Goal: Task Accomplishment & Management: Manage account settings

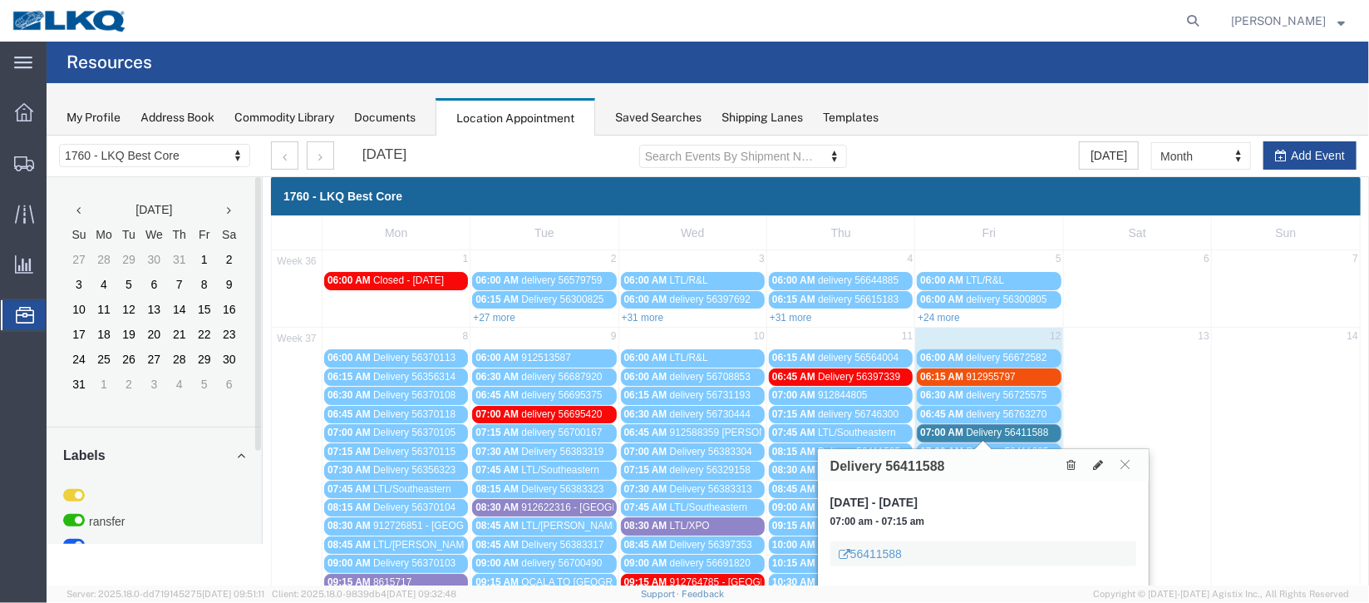
scroll to position [249, 0]
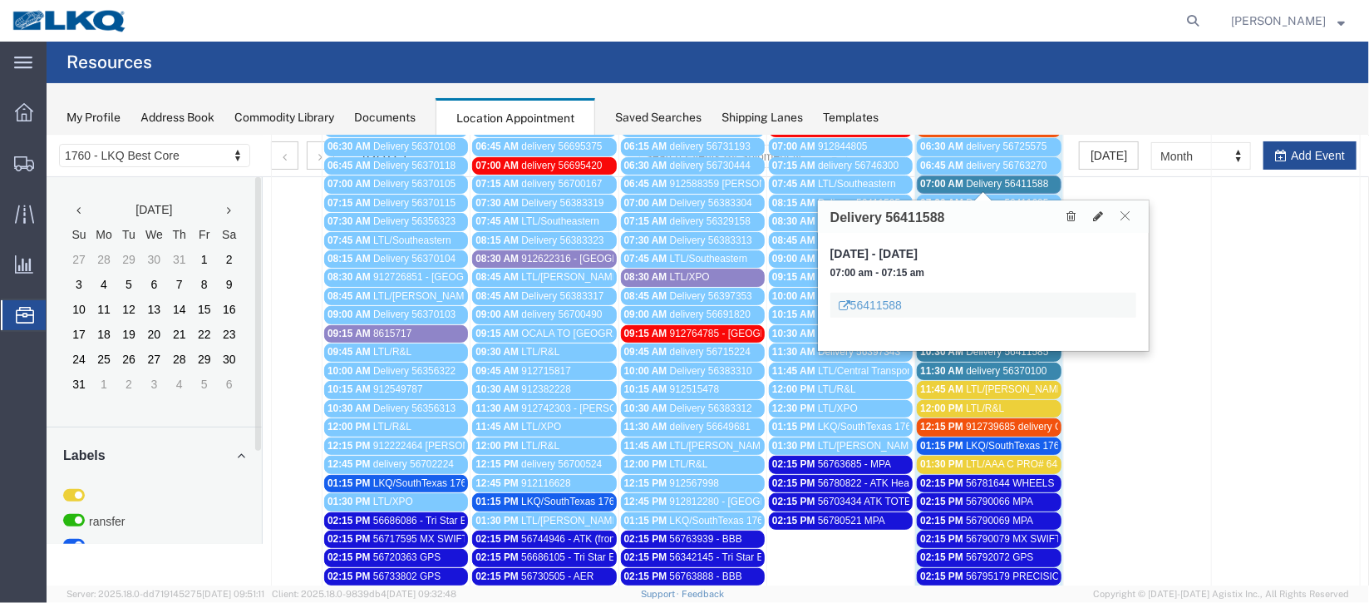
click at [1125, 209] on icon at bounding box center [1124, 214] width 9 height 10
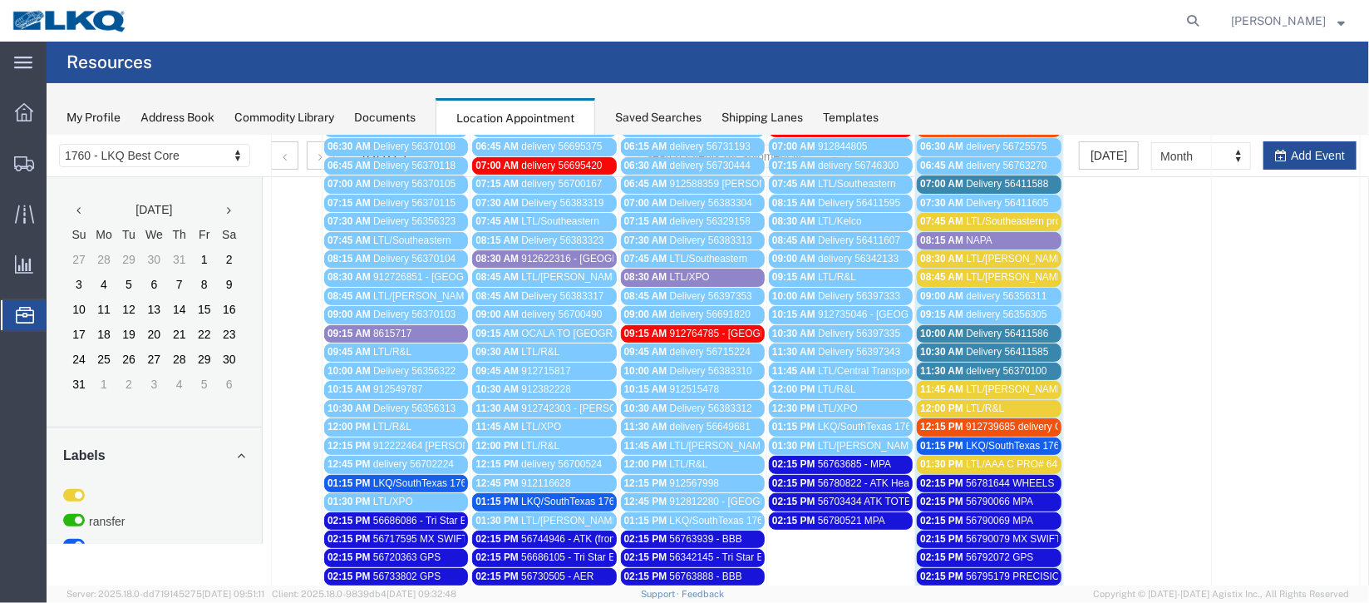
click at [0, 0] on span "Location Appointment" at bounding box center [0, 0] width 0 height 0
click at [1002, 327] on span "Delivery 56411586" at bounding box center [1006, 333] width 82 height 12
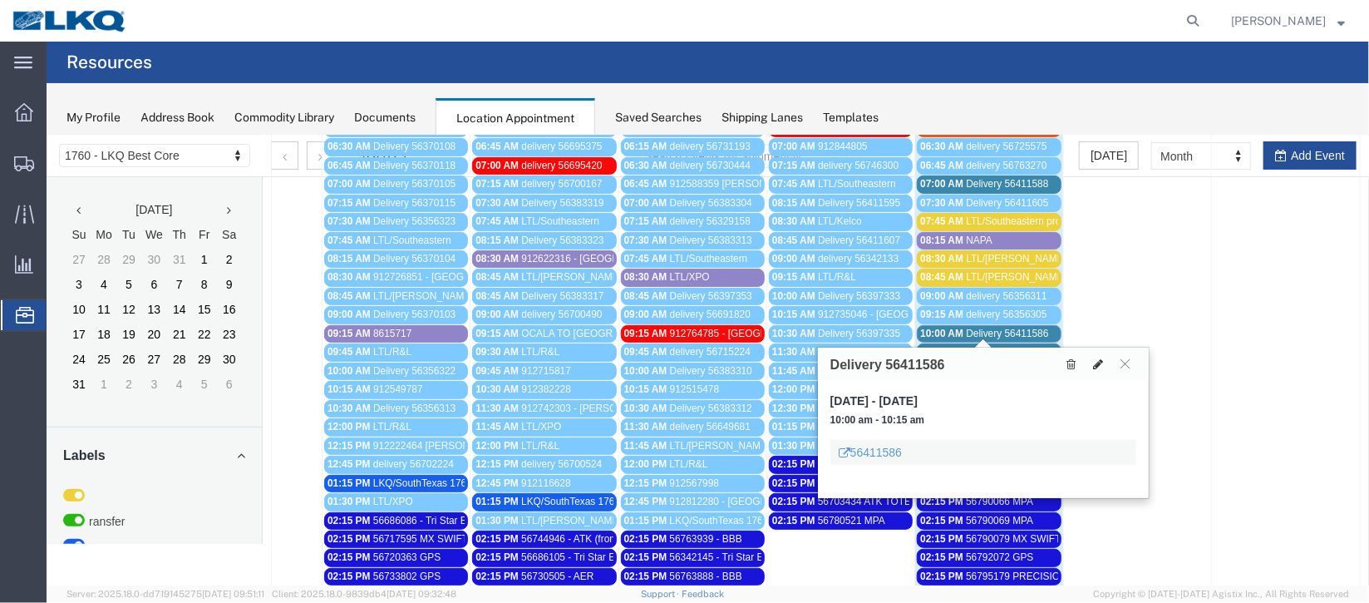
click at [1099, 362] on icon at bounding box center [1097, 363] width 10 height 12
select select "1"
select select
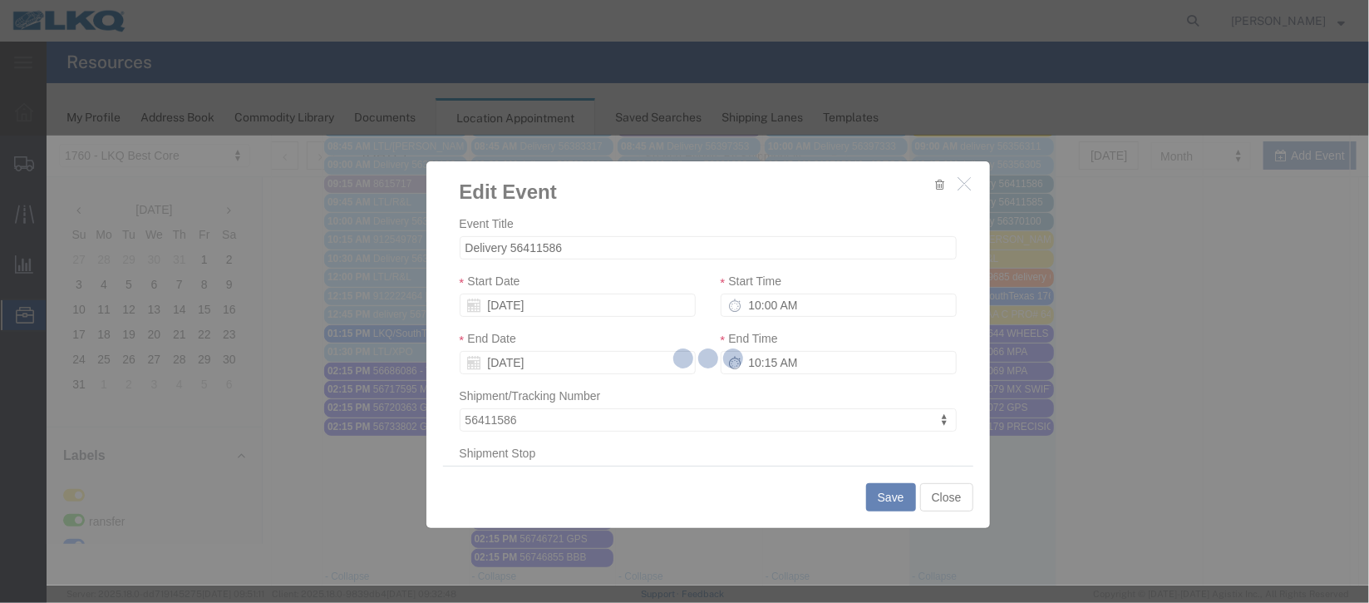
scroll to position [498, 0]
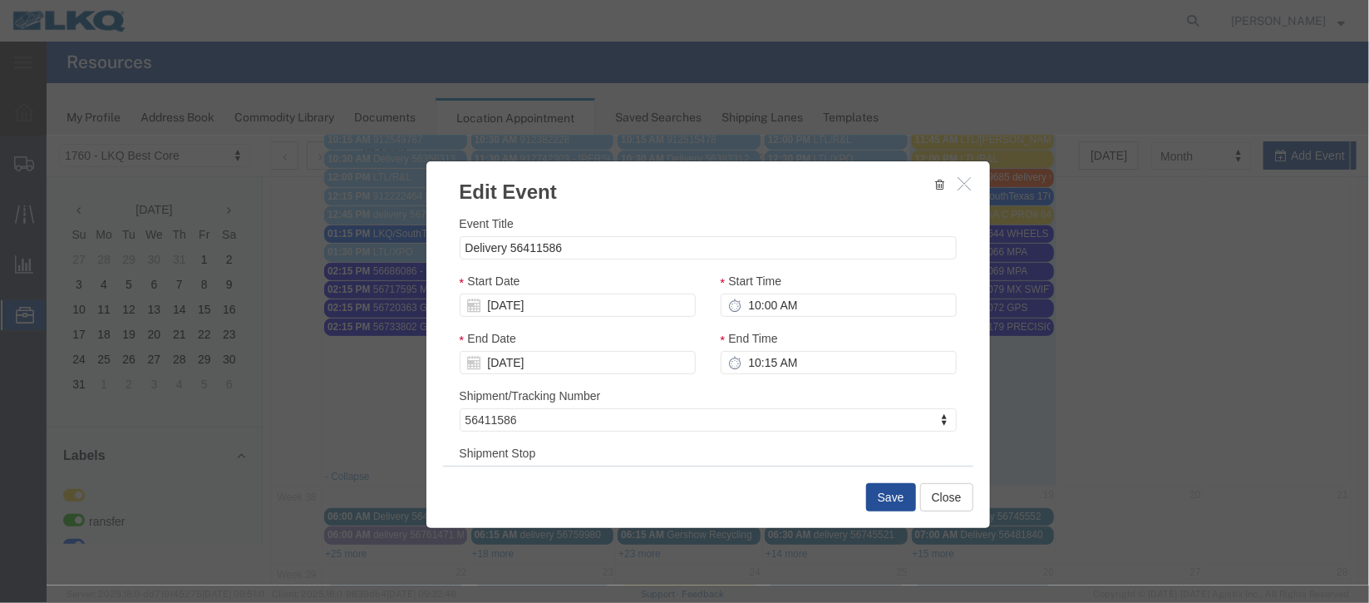
select select
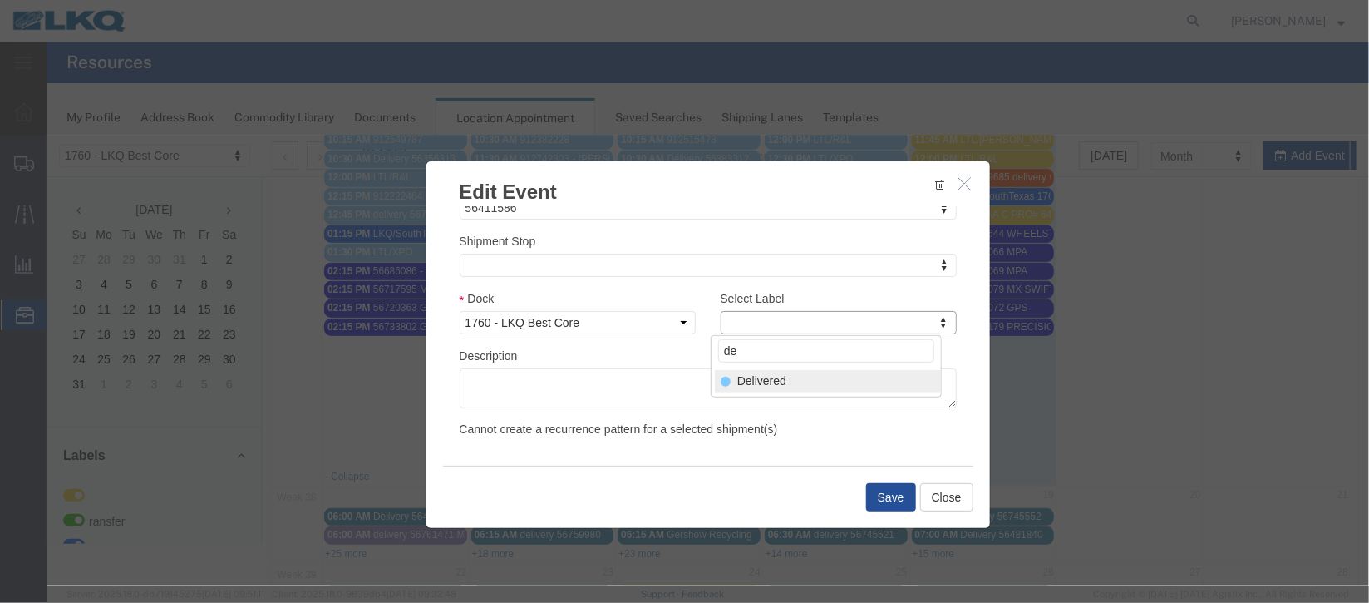
type input "de"
select select "40"
click at [870, 493] on button "Save" at bounding box center [890, 496] width 50 height 28
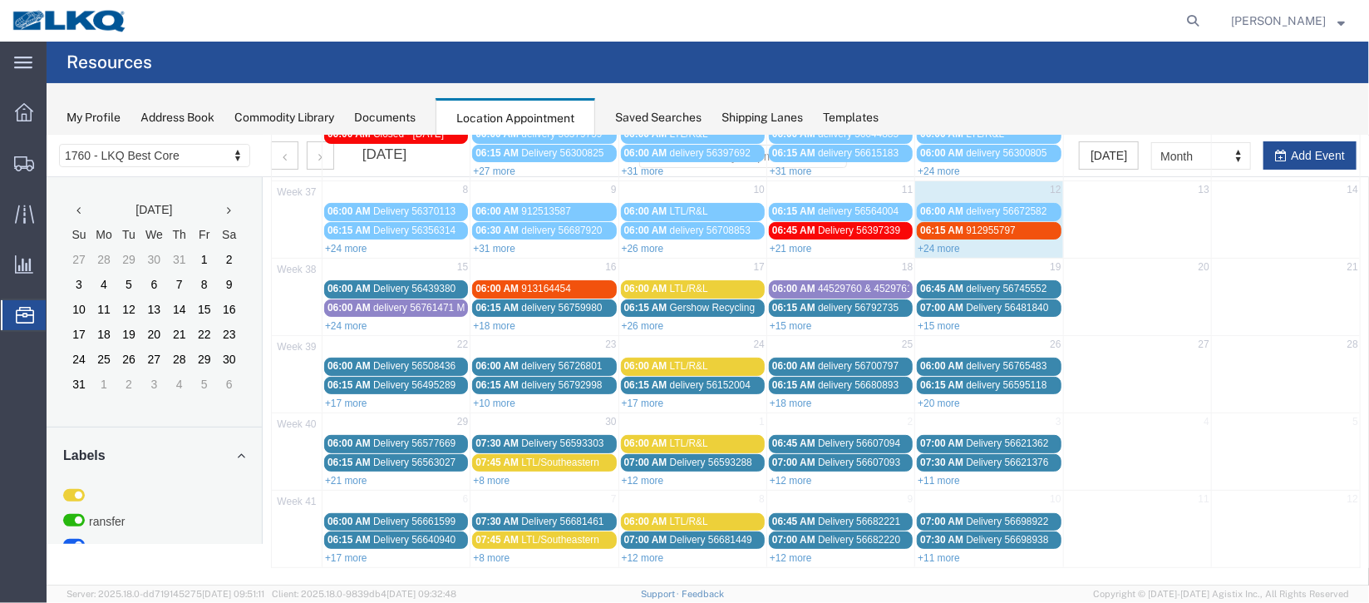
scroll to position [0, 0]
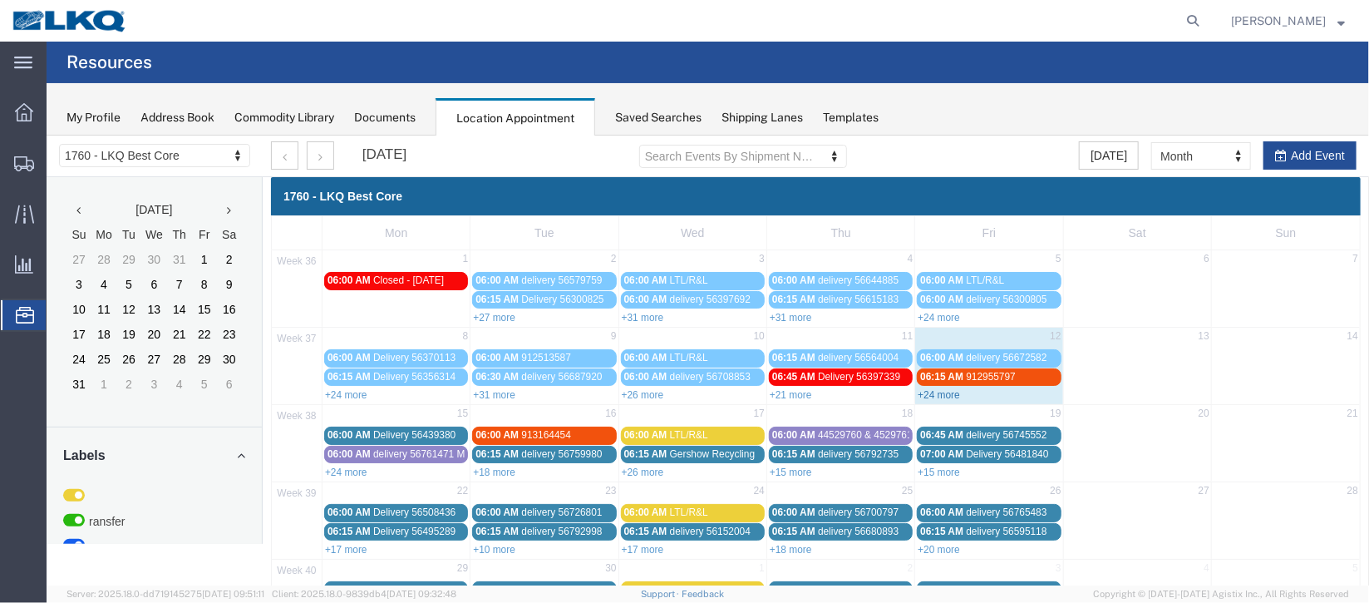
click at [937, 393] on link "+24 more" at bounding box center [938, 394] width 42 height 12
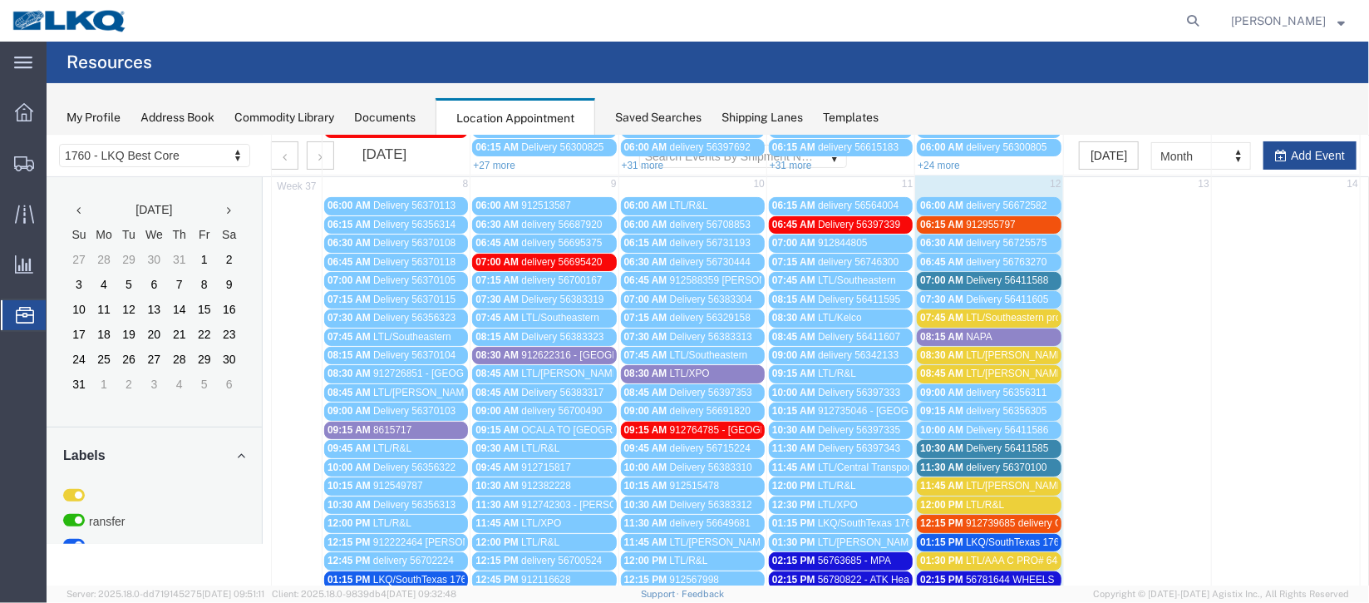
scroll to position [124, 0]
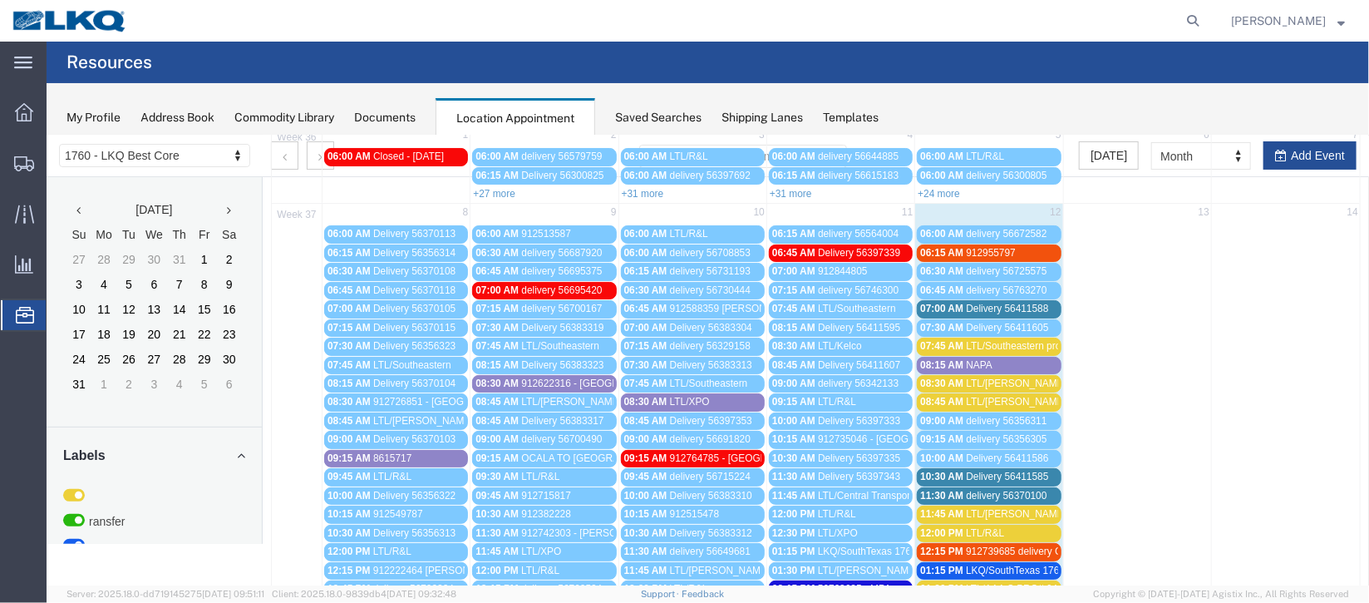
click at [970, 299] on link "07:00 AM Delivery 56411588" at bounding box center [988, 307] width 144 height 17
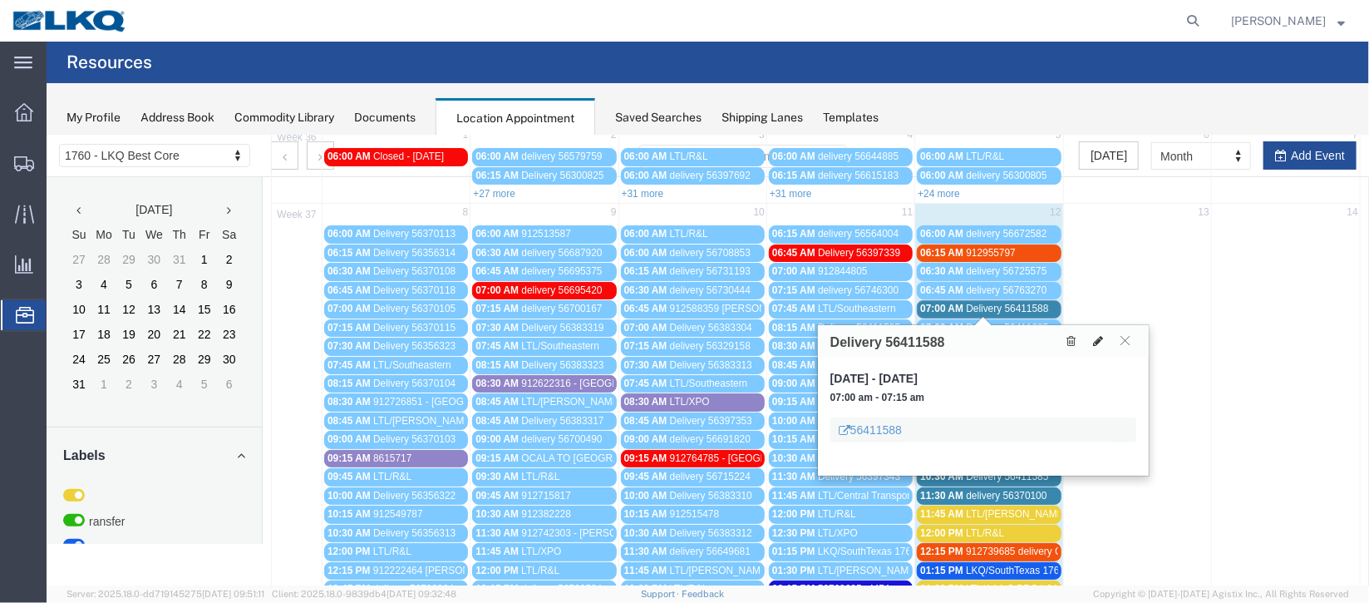
click at [1092, 337] on icon at bounding box center [1097, 340] width 10 height 12
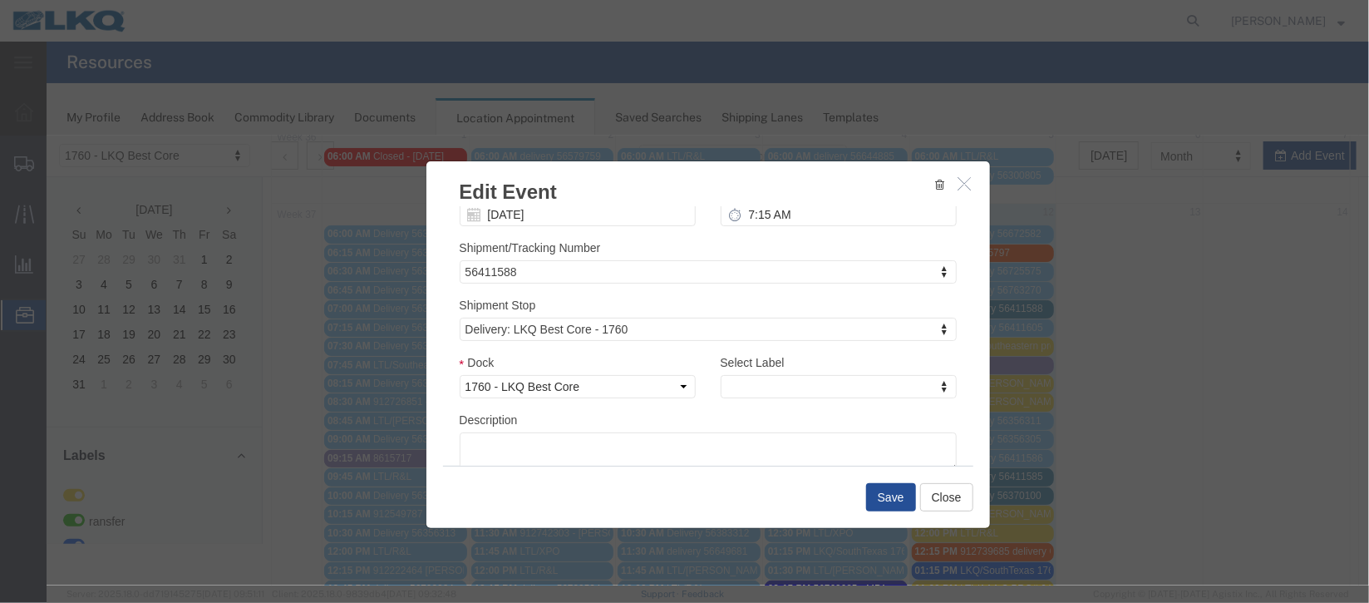
scroll to position [212, 0]
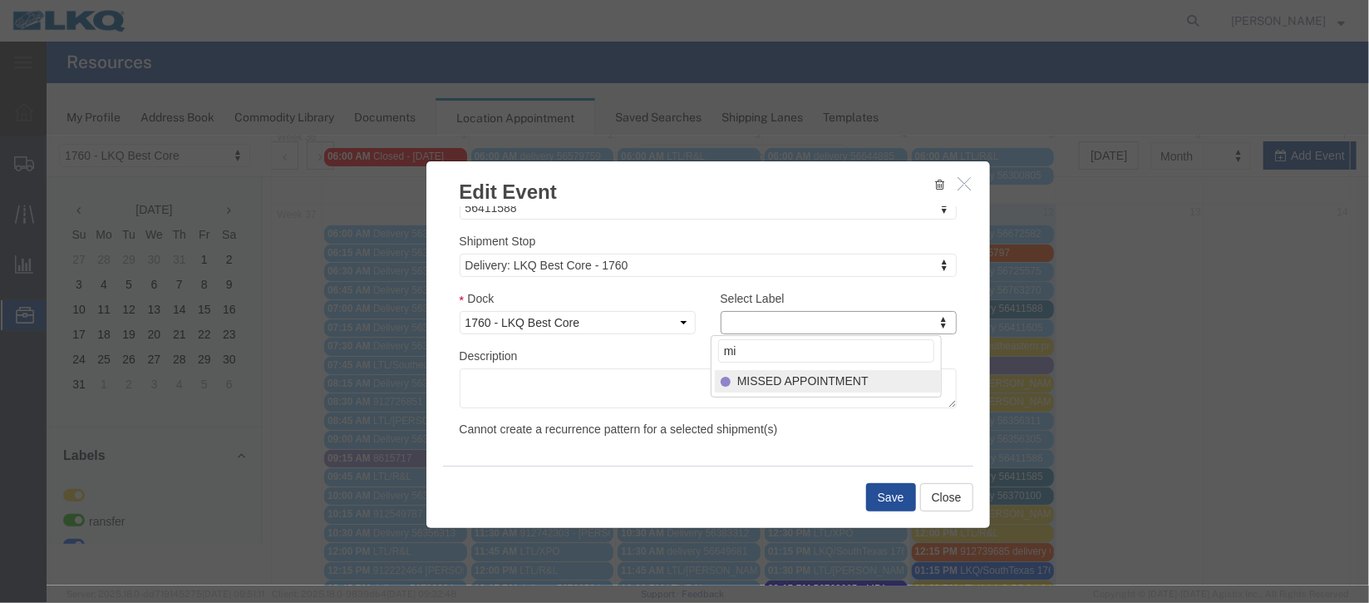
type input "mi"
click at [846, 365] on div "Select Label mi MISSED APPOINTMENT" at bounding box center [825, 365] width 231 height 62
select select "100"
click at [903, 505] on button "Save" at bounding box center [890, 496] width 50 height 28
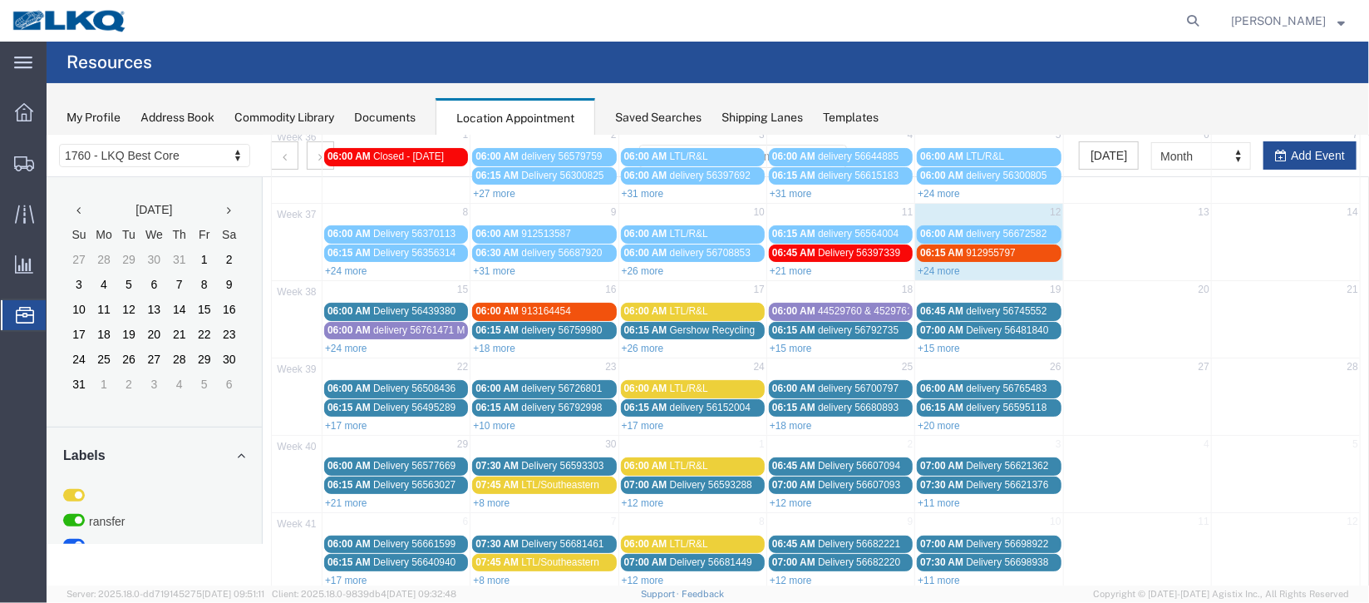
scroll to position [0, 0]
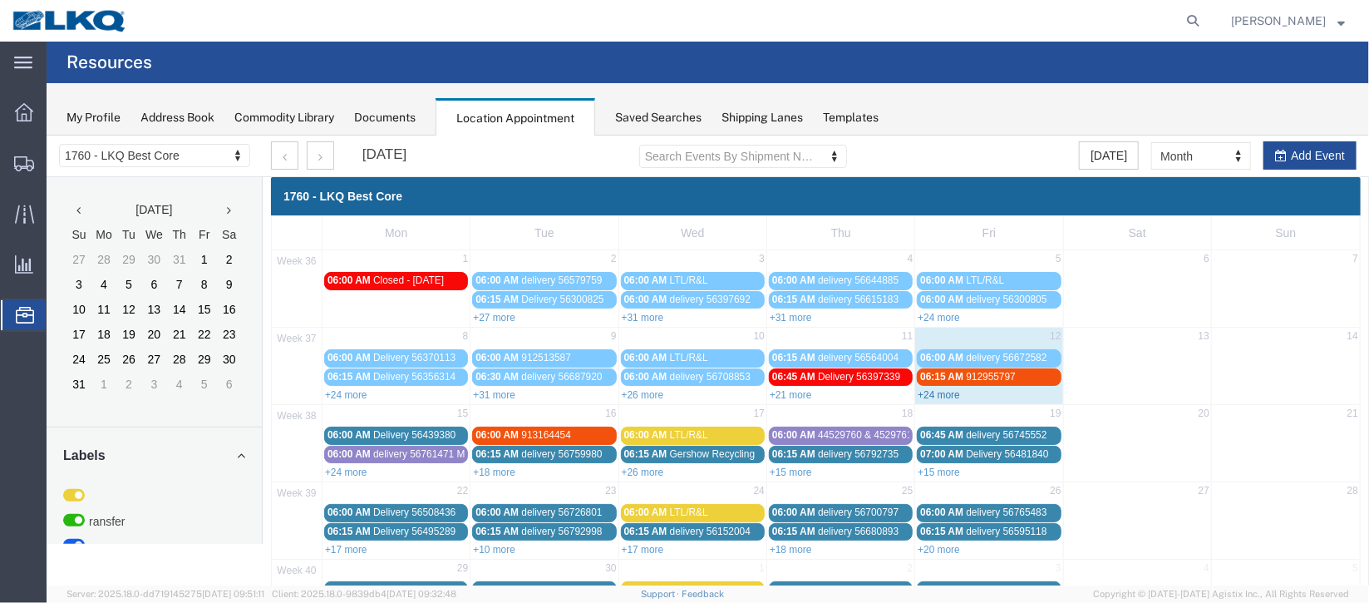
click at [932, 391] on link "+24 more" at bounding box center [938, 394] width 42 height 12
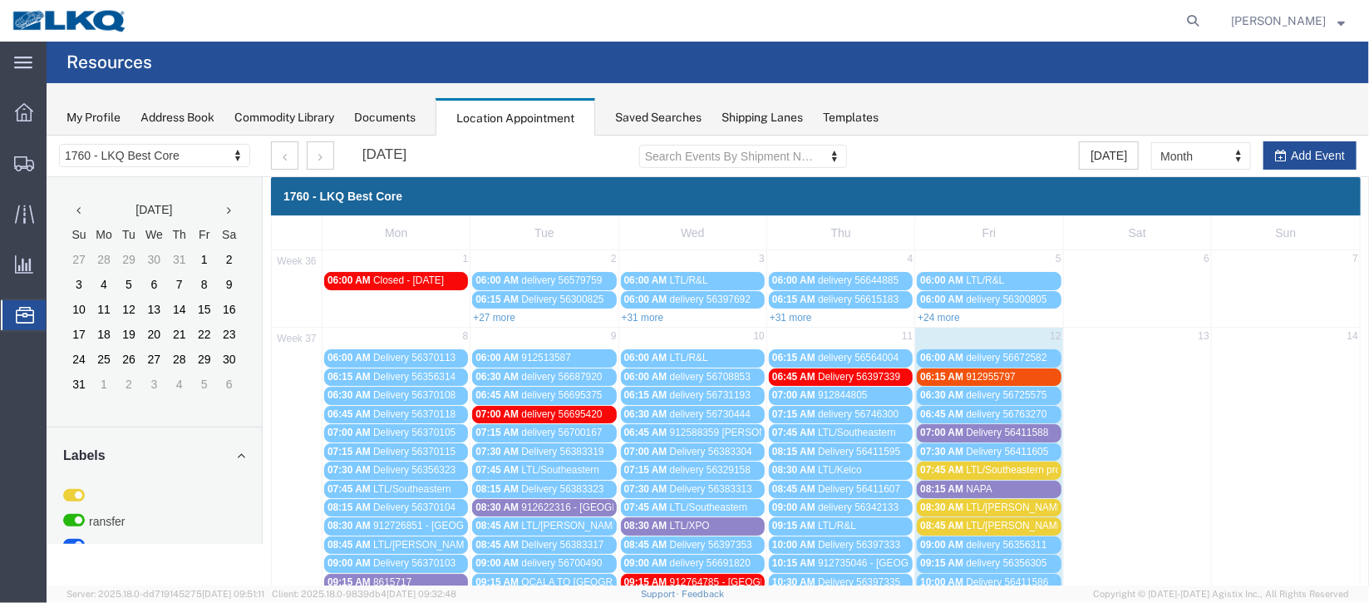
click at [958, 372] on div "06:15 AM 912955797" at bounding box center [987, 376] width 137 height 12
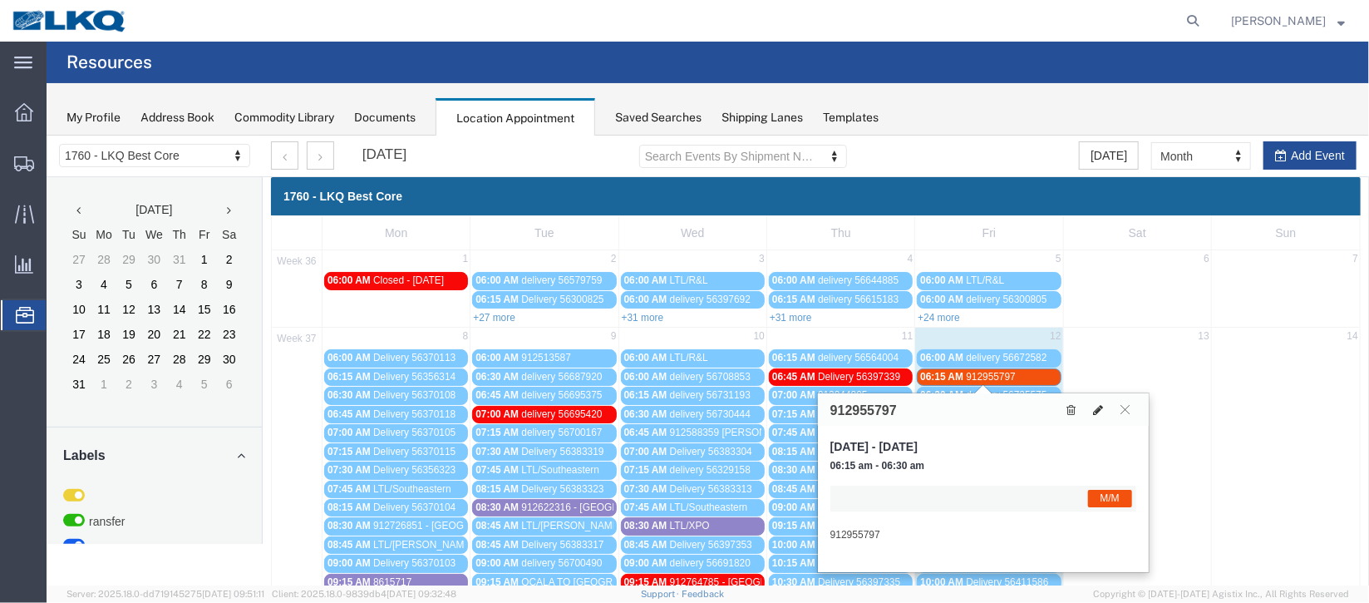
click at [1096, 407] on icon at bounding box center [1097, 409] width 10 height 12
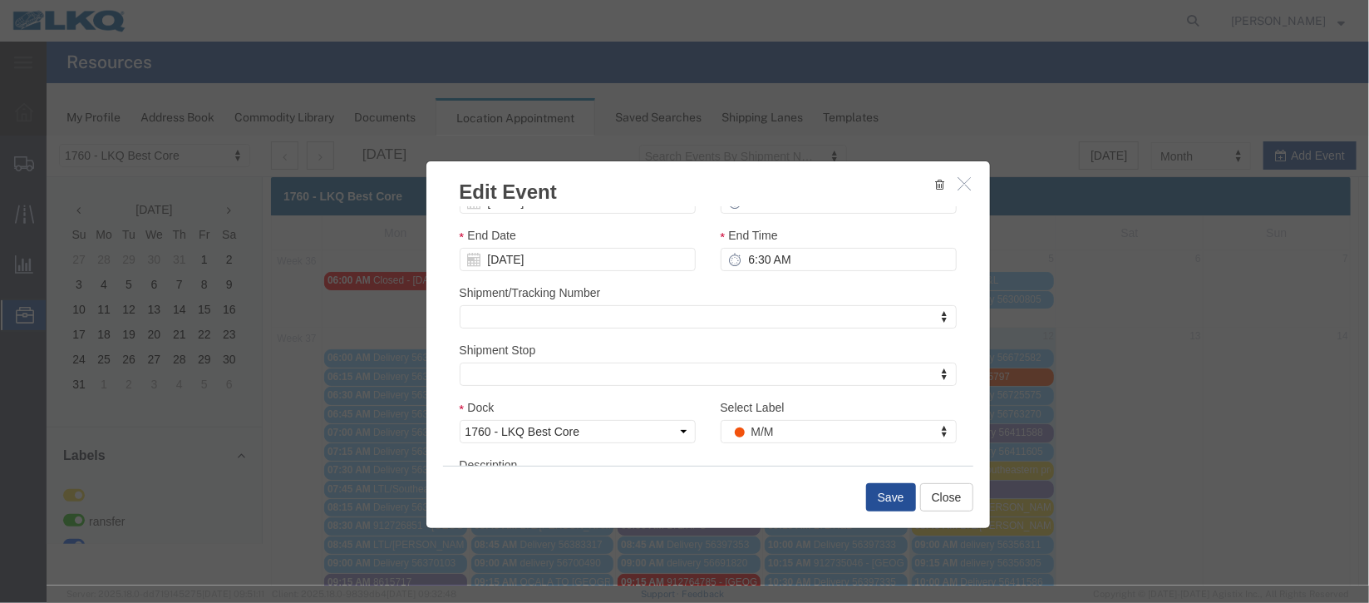
scroll to position [204, 0]
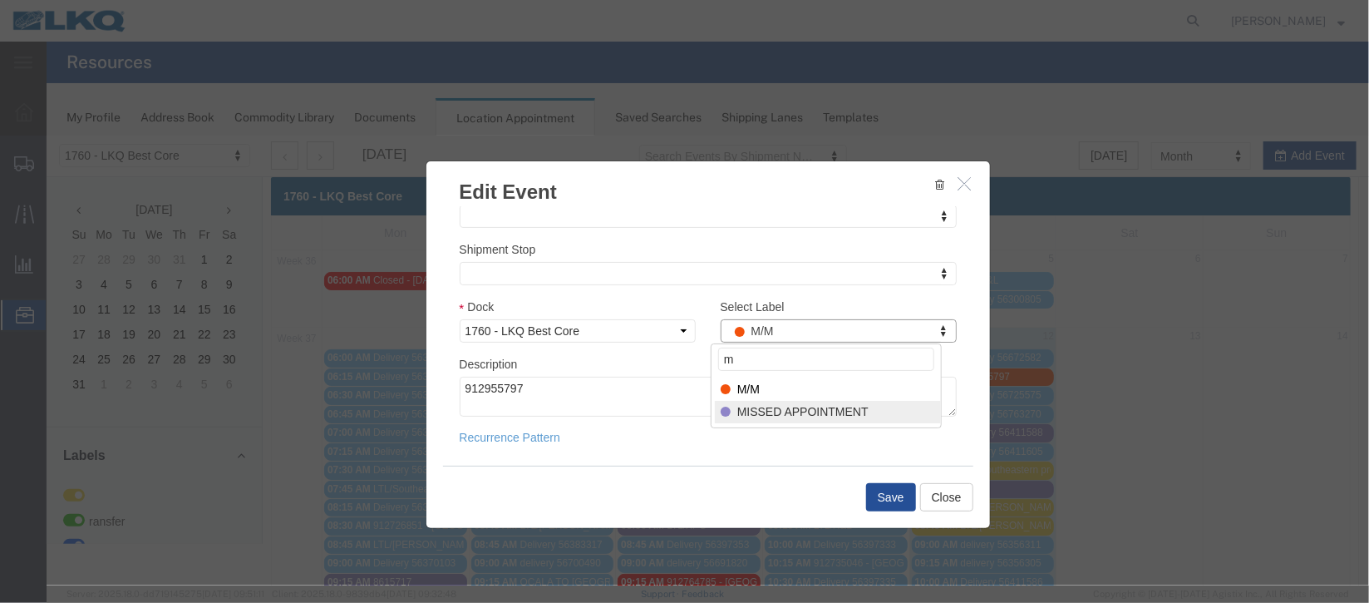
type input "m"
select select "100"
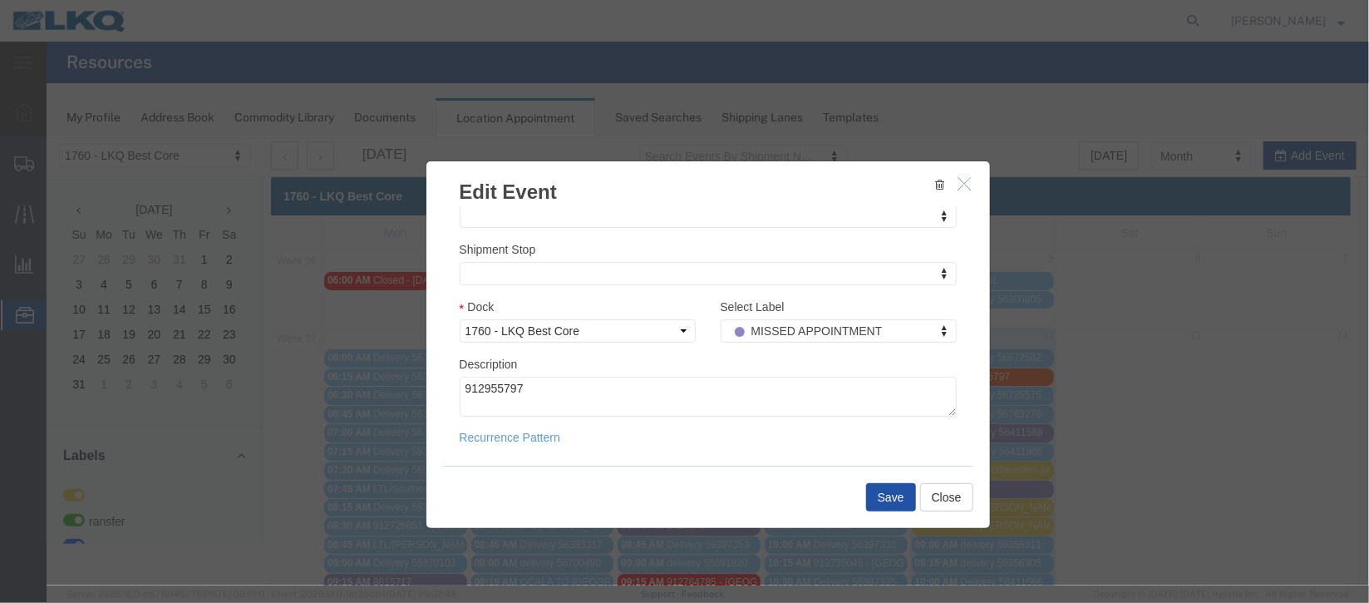
click at [883, 494] on button "Save" at bounding box center [890, 496] width 50 height 28
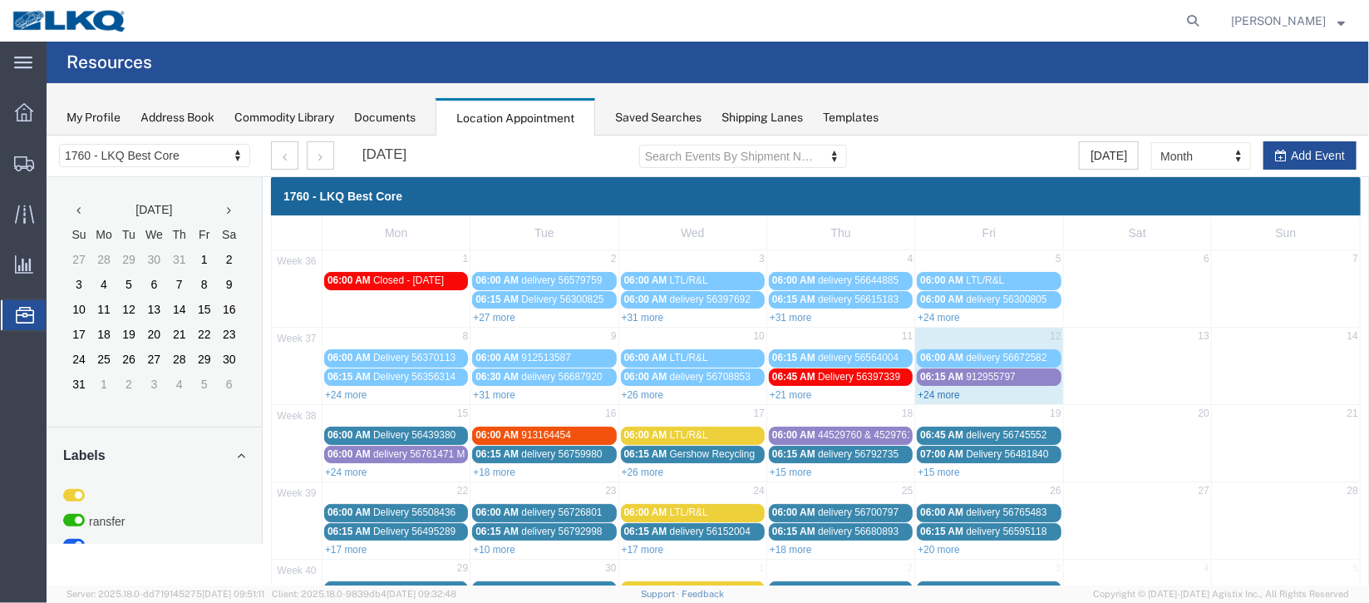
click at [947, 397] on link "+24 more" at bounding box center [938, 394] width 42 height 12
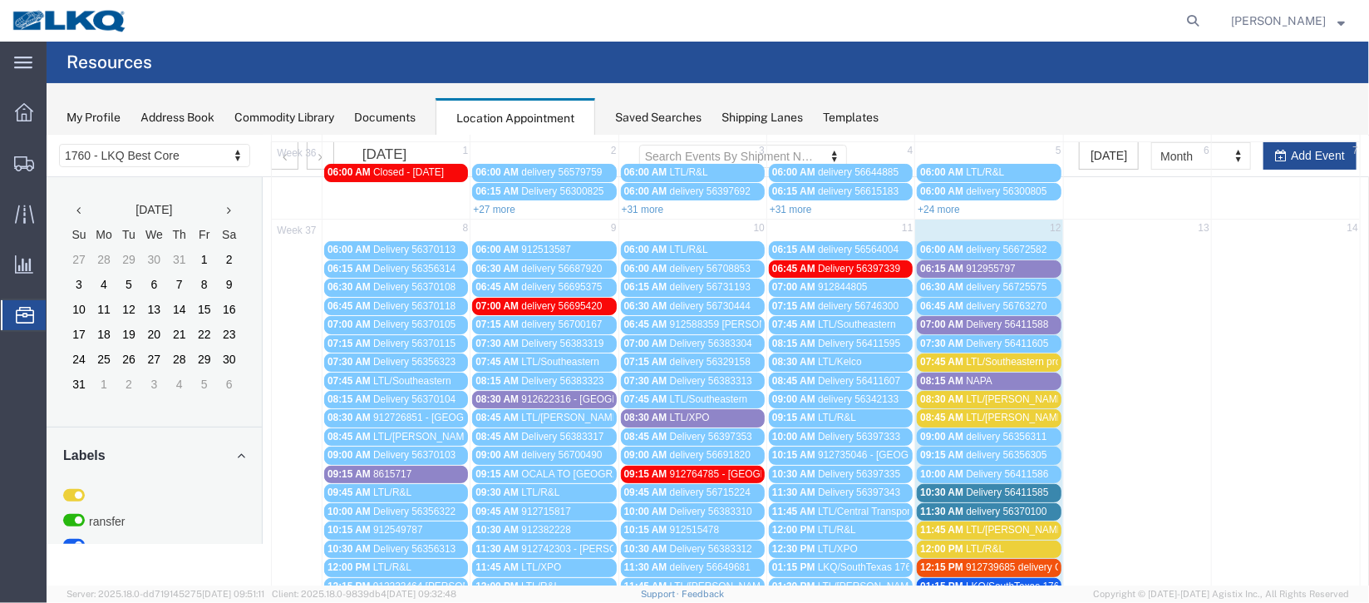
scroll to position [249, 0]
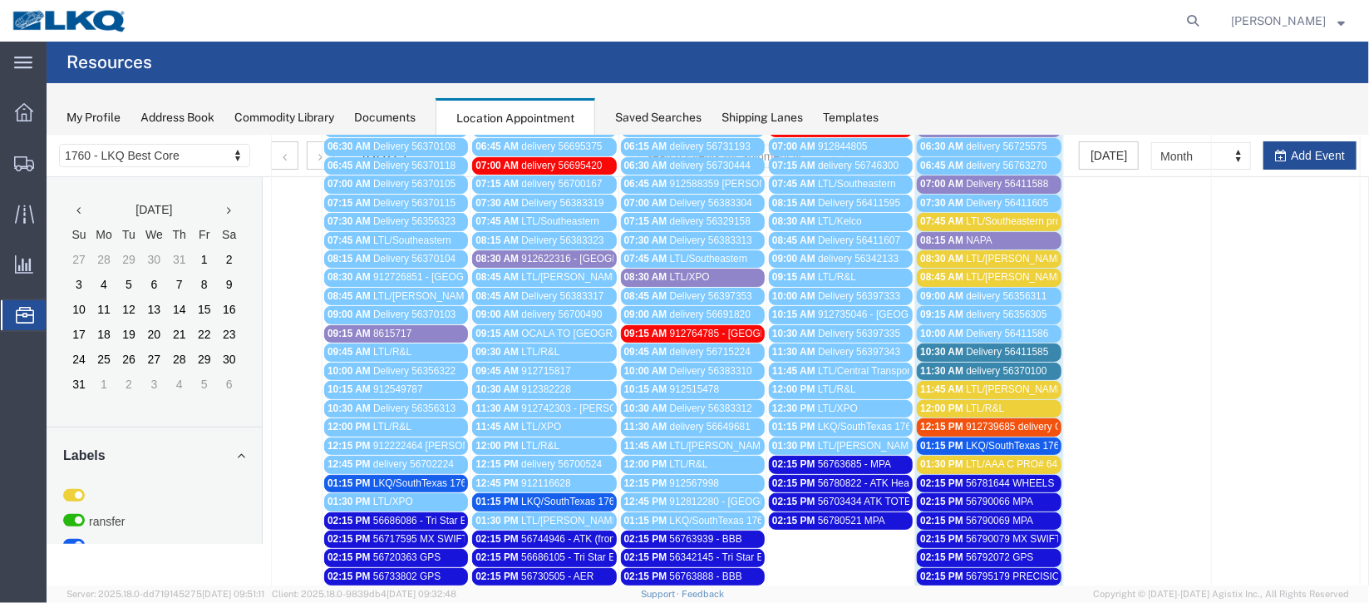
click at [940, 367] on span "11:30 AM" at bounding box center [940, 370] width 43 height 12
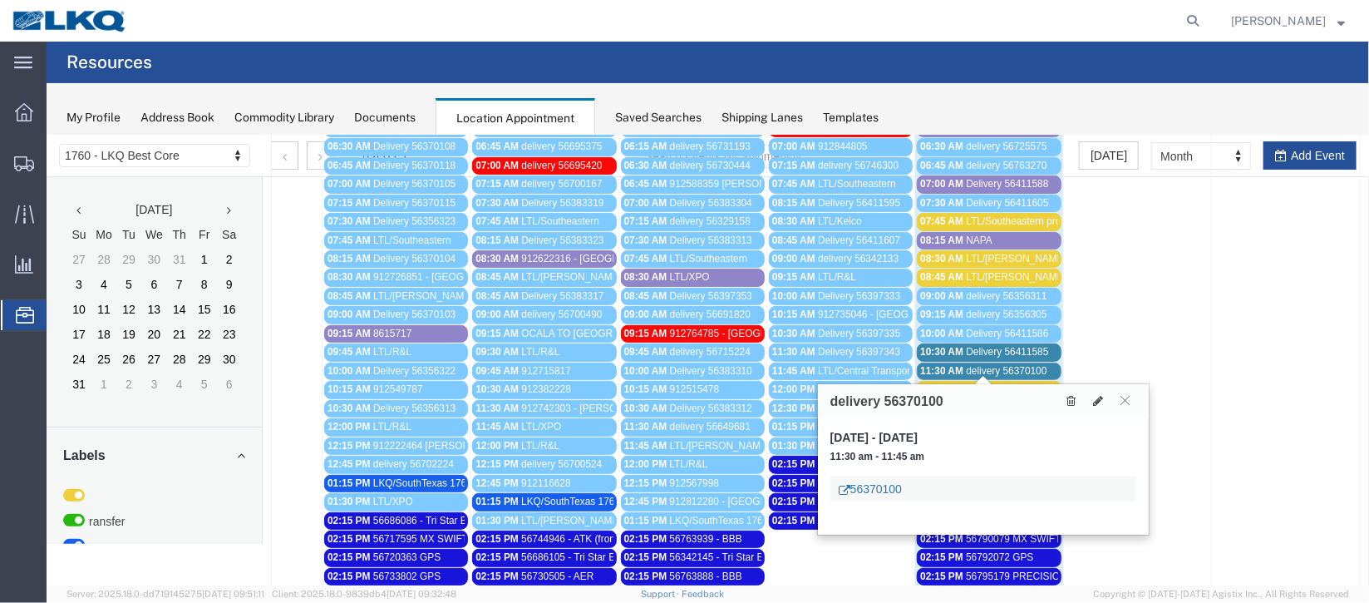
click at [865, 488] on link "56370100" at bounding box center [869, 488] width 63 height 17
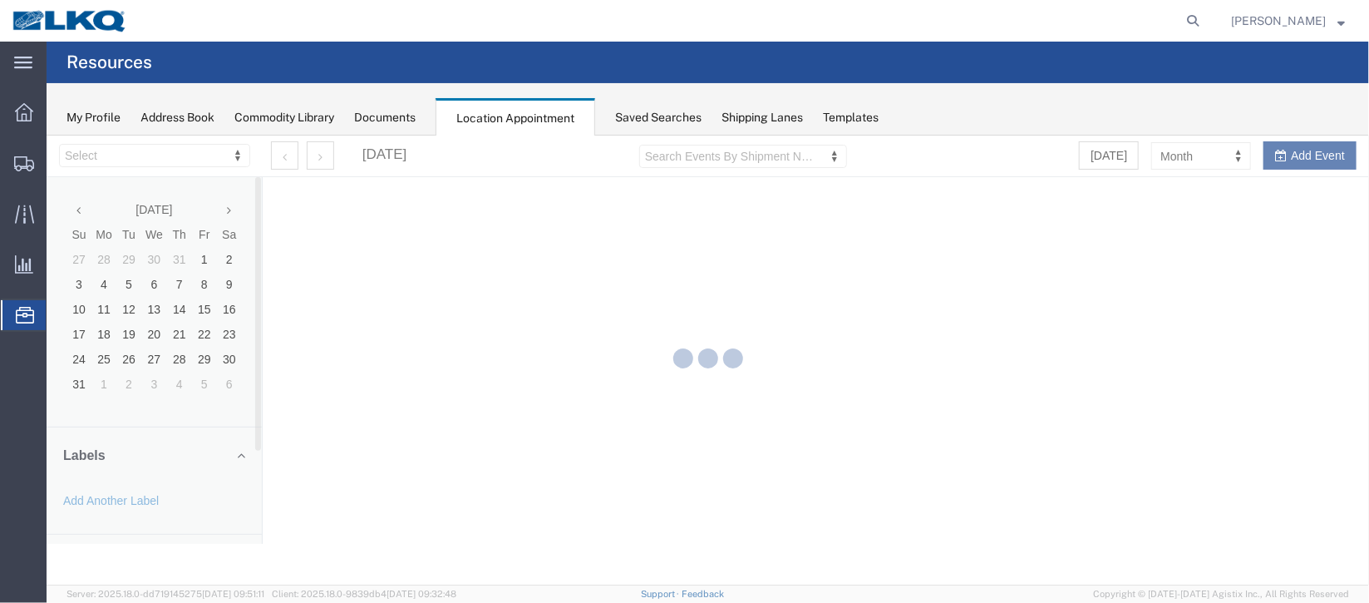
select select "27634"
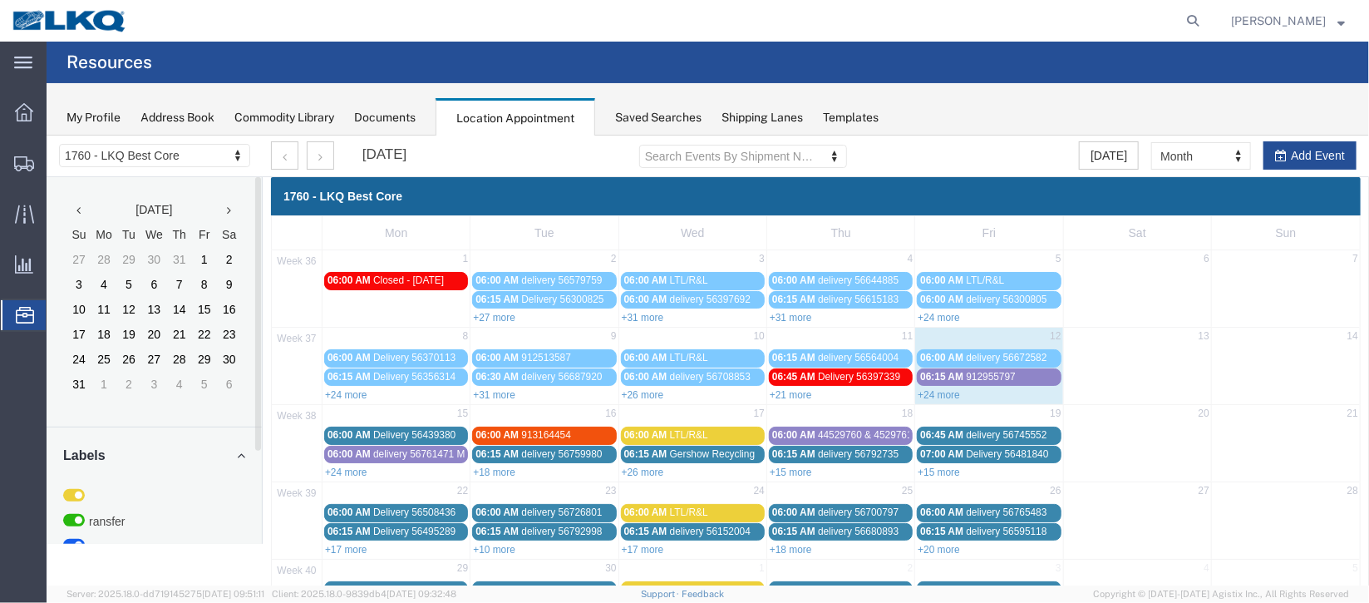
click at [937, 395] on link "+24 more" at bounding box center [938, 394] width 42 height 12
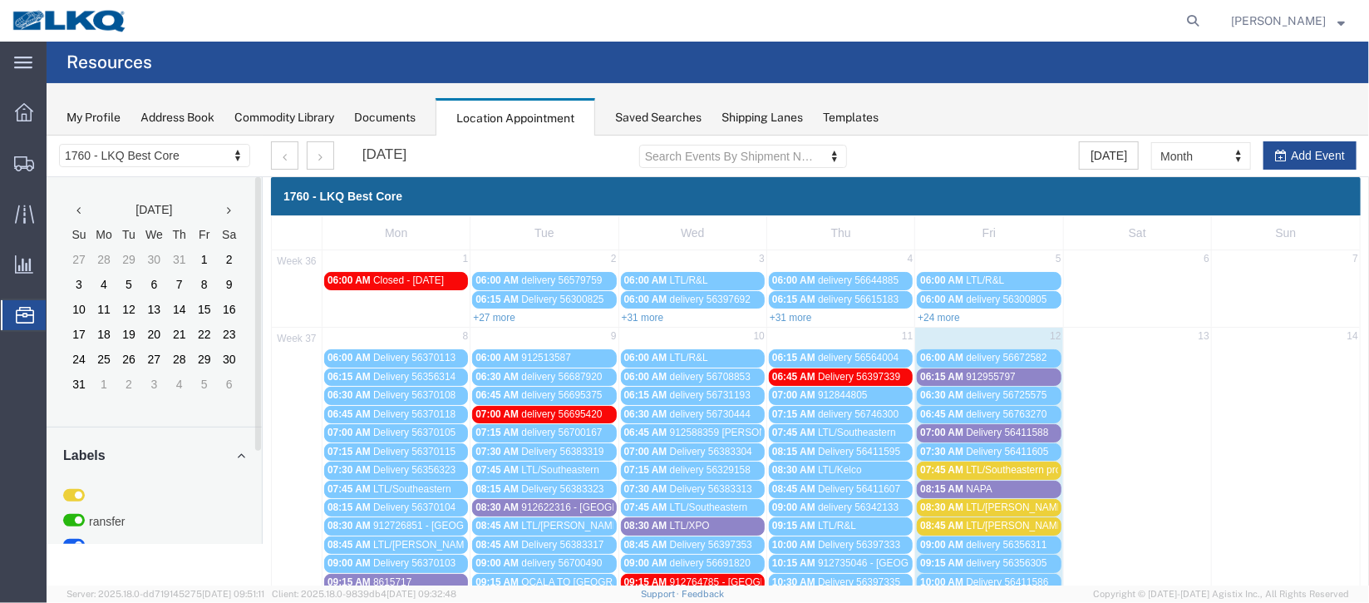
scroll to position [124, 0]
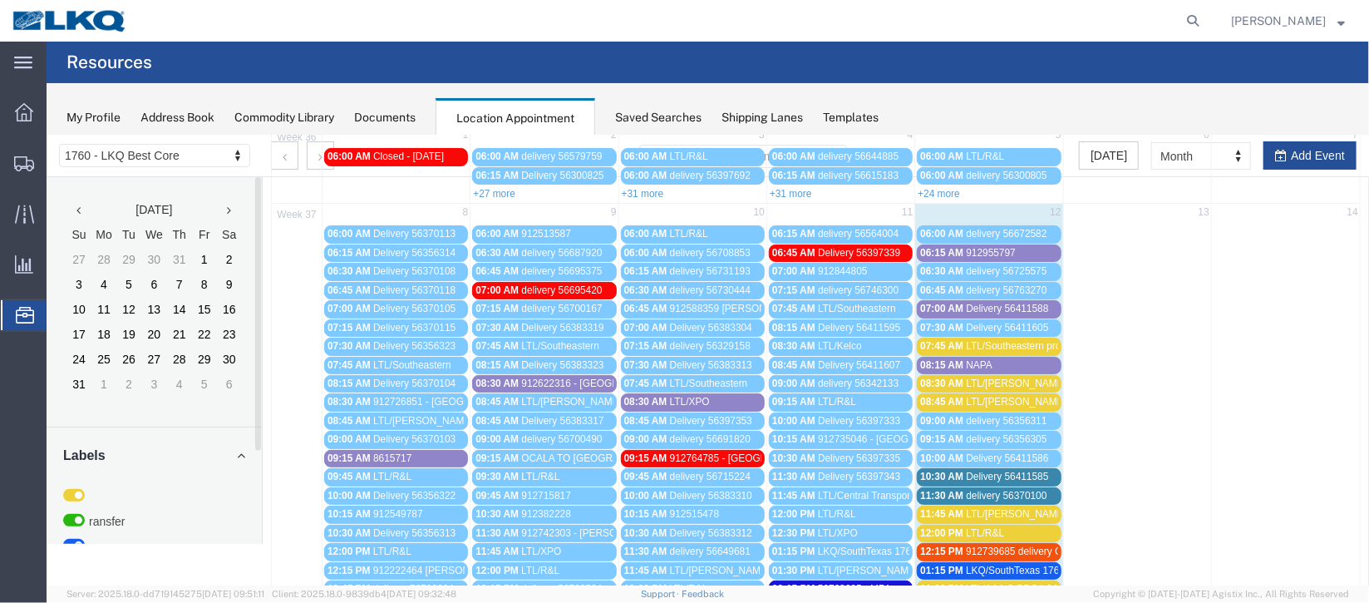
click at [970, 247] on span "912955797" at bounding box center [990, 252] width 50 height 12
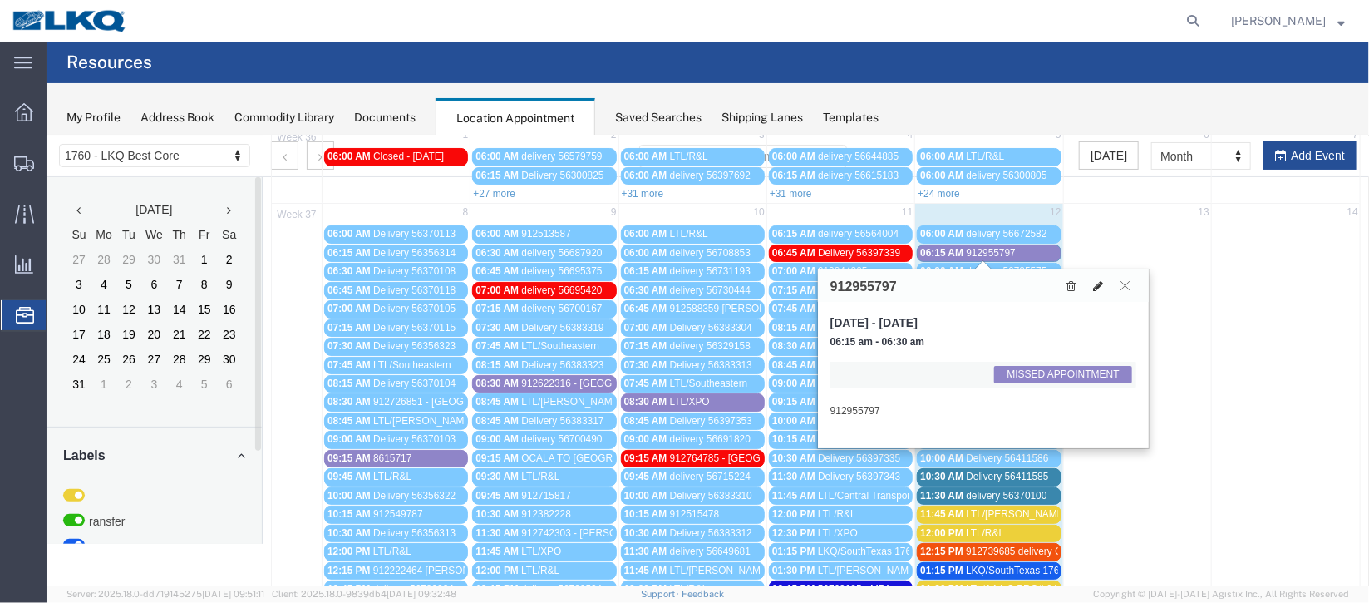
click at [1091, 283] on button at bounding box center [1097, 284] width 23 height 17
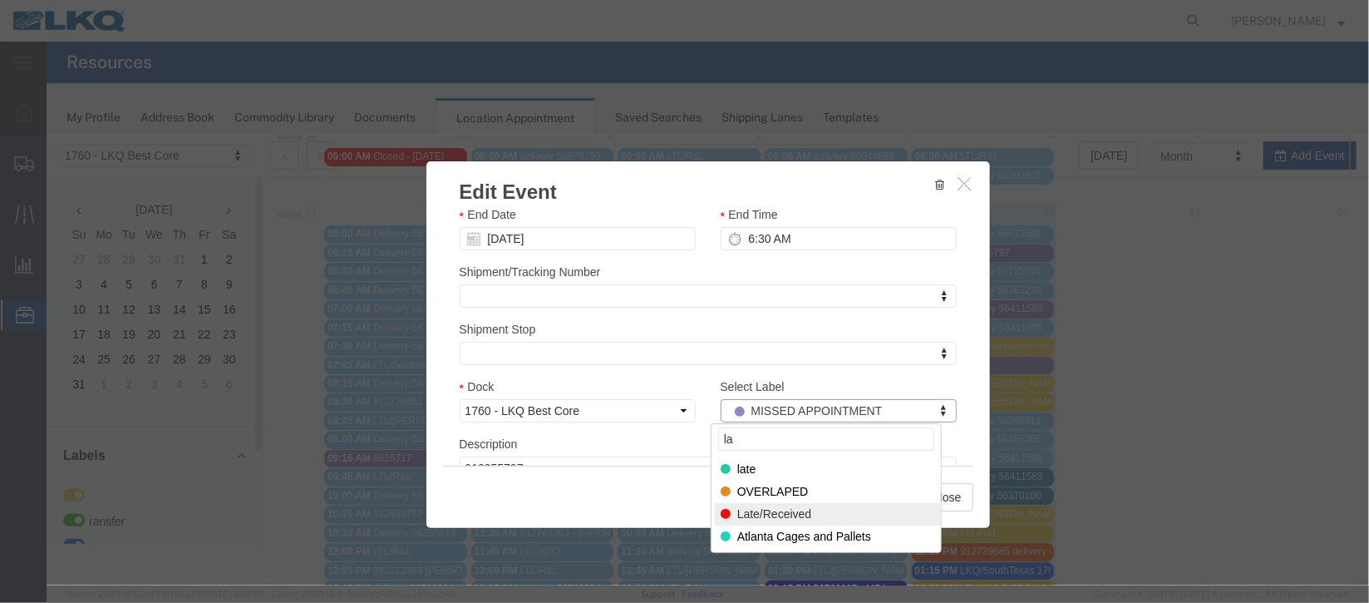
type input "la"
select select "160"
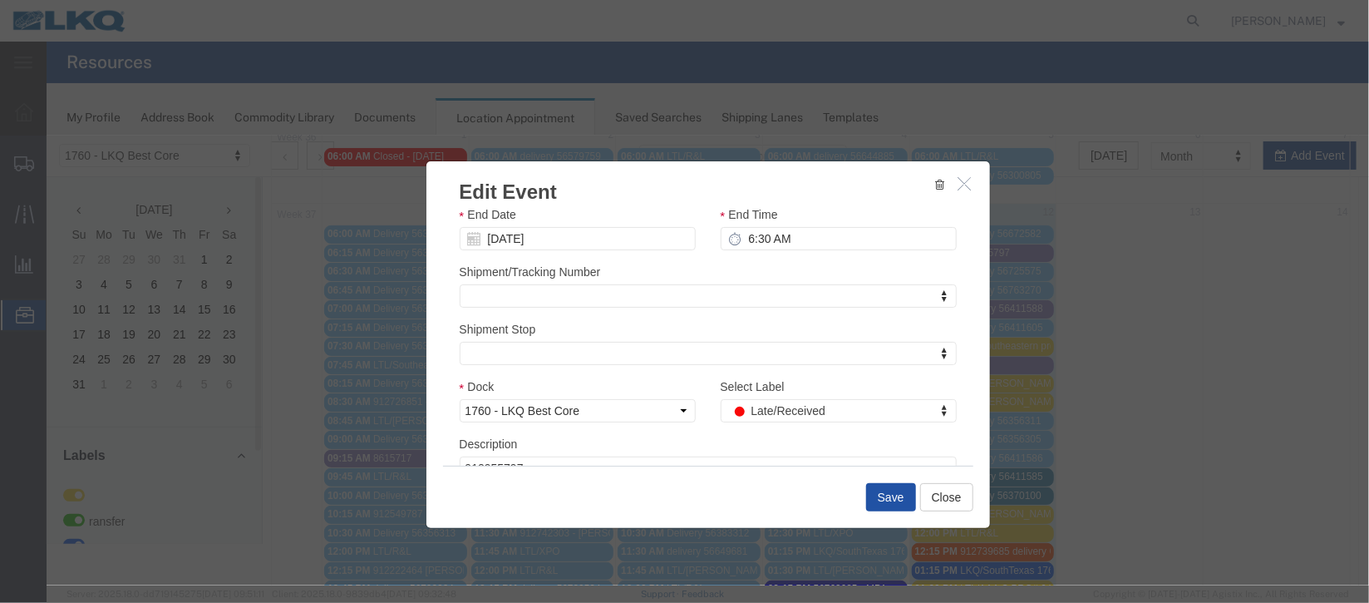
click at [882, 494] on button "Save" at bounding box center [890, 496] width 50 height 28
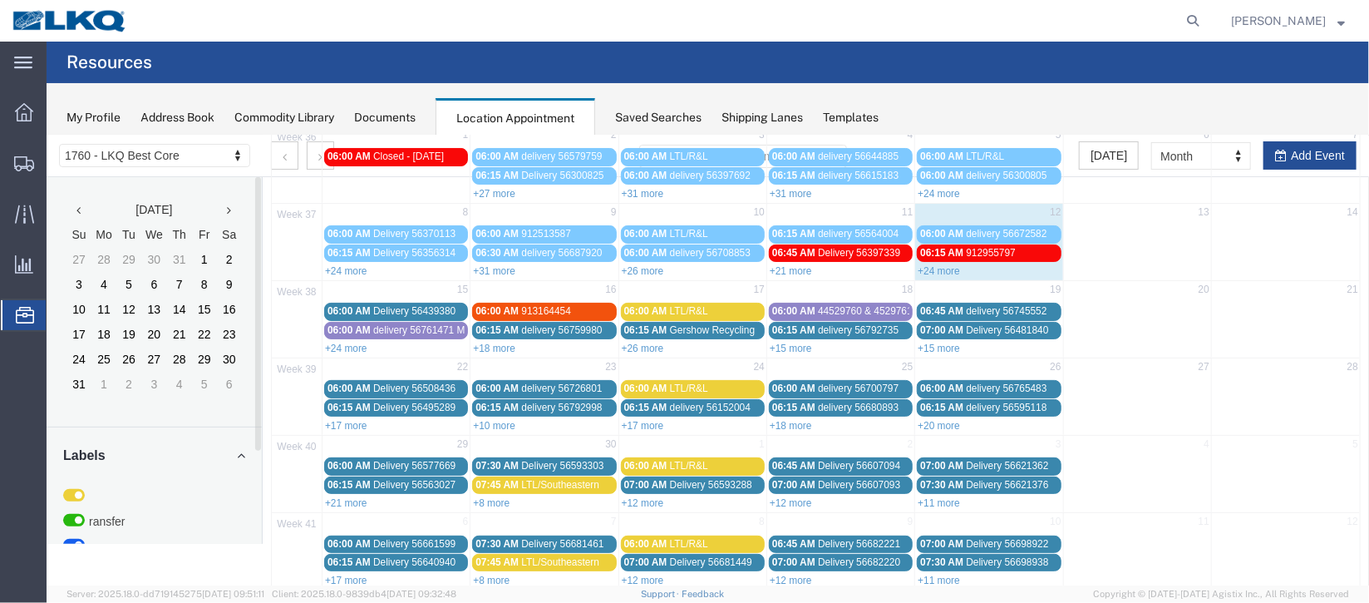
scroll to position [0, 0]
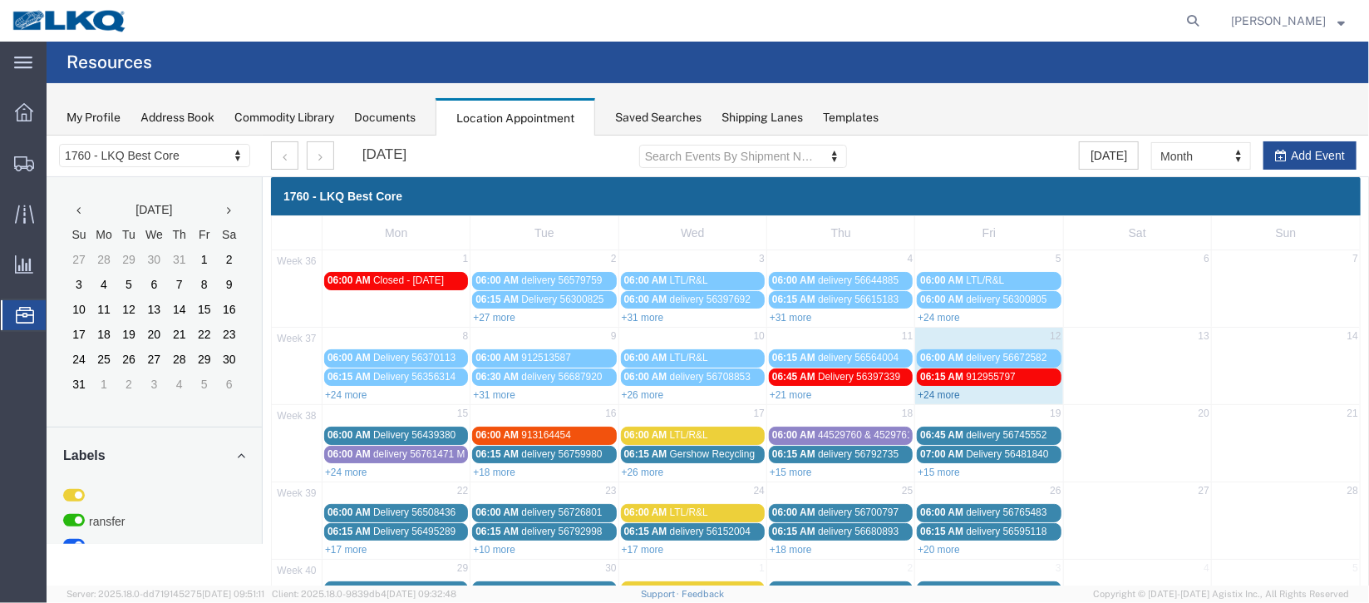
click at [934, 396] on link "+24 more" at bounding box center [938, 394] width 42 height 12
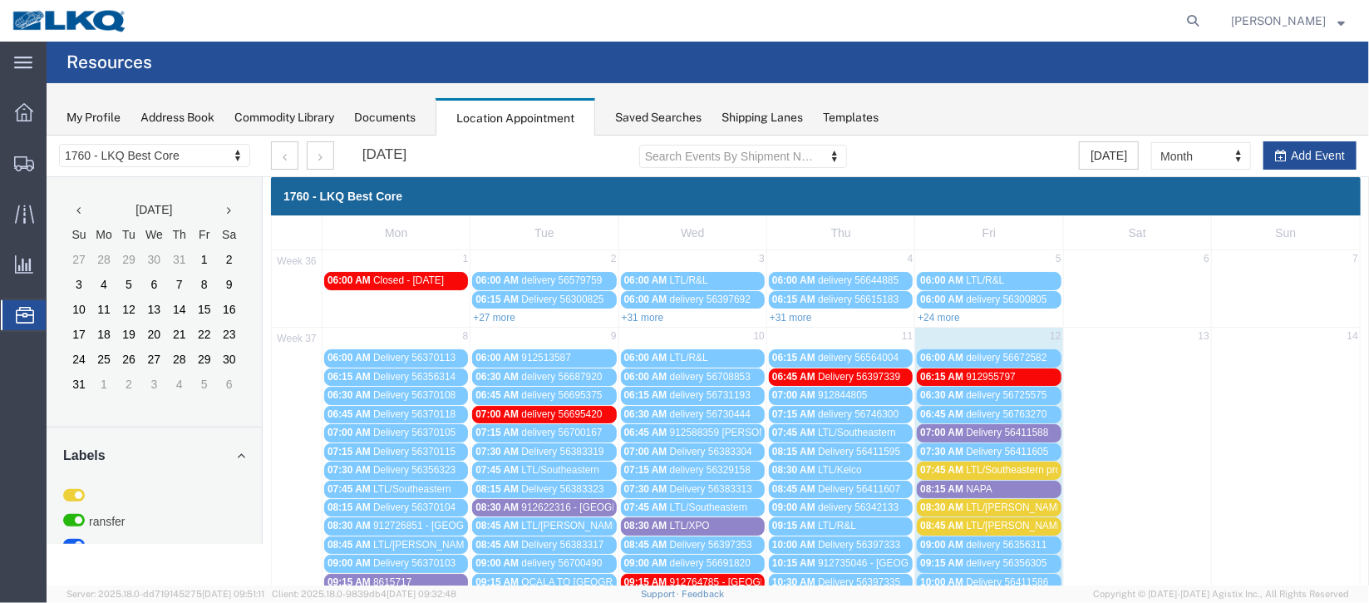
scroll to position [373, 0]
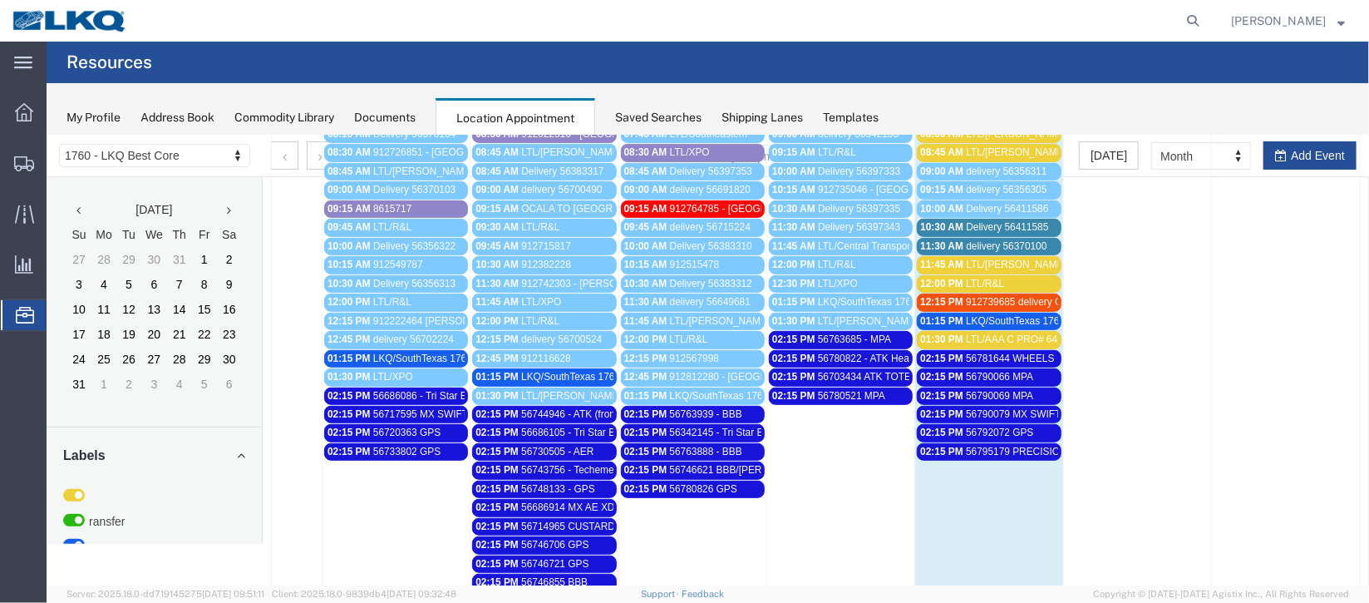
click at [988, 239] on span "delivery 56370100" at bounding box center [1005, 245] width 81 height 12
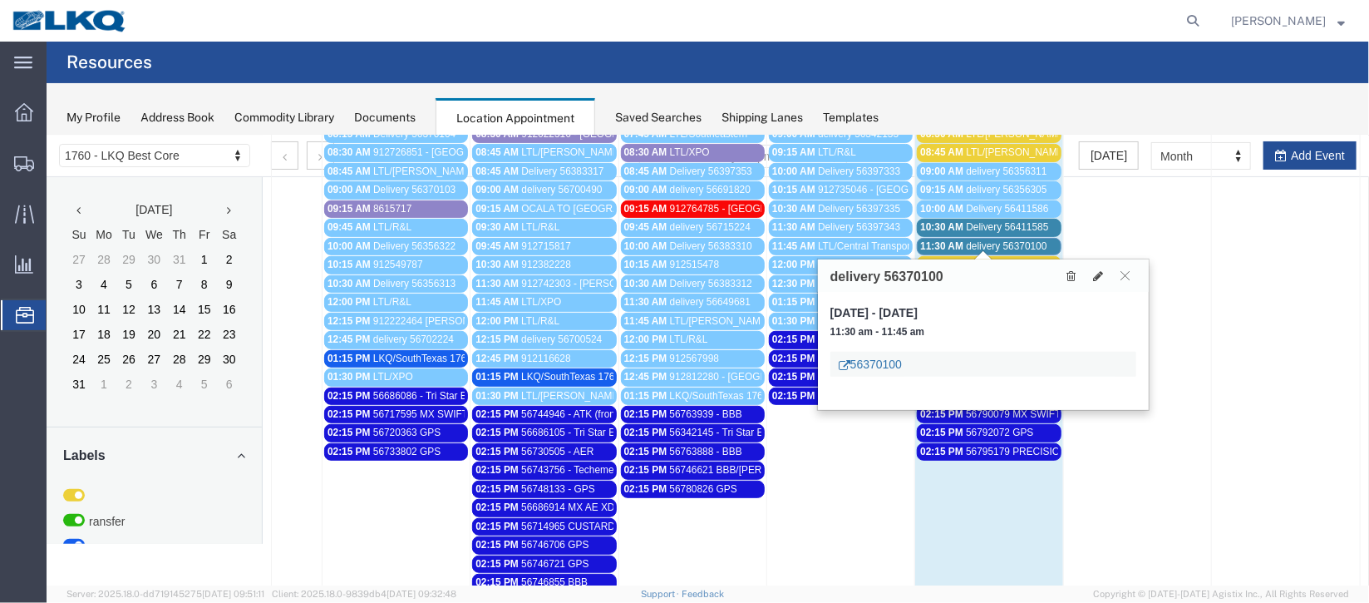
click at [901, 359] on link "56370100" at bounding box center [869, 363] width 63 height 17
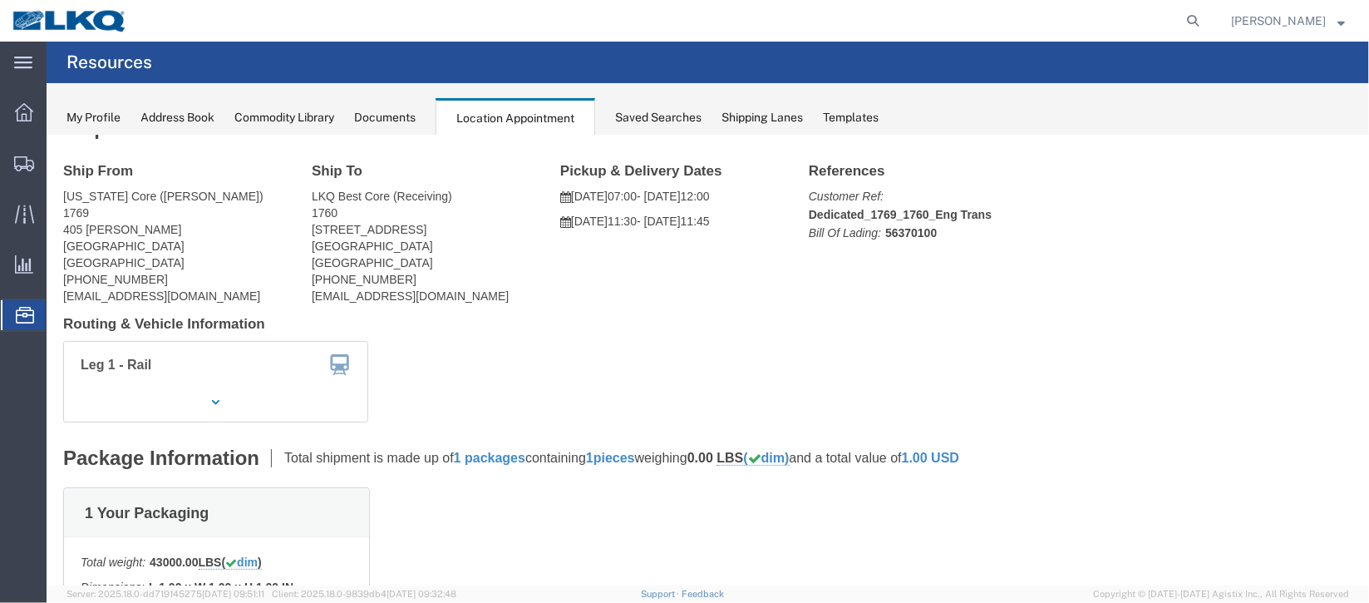
scroll to position [0, 0]
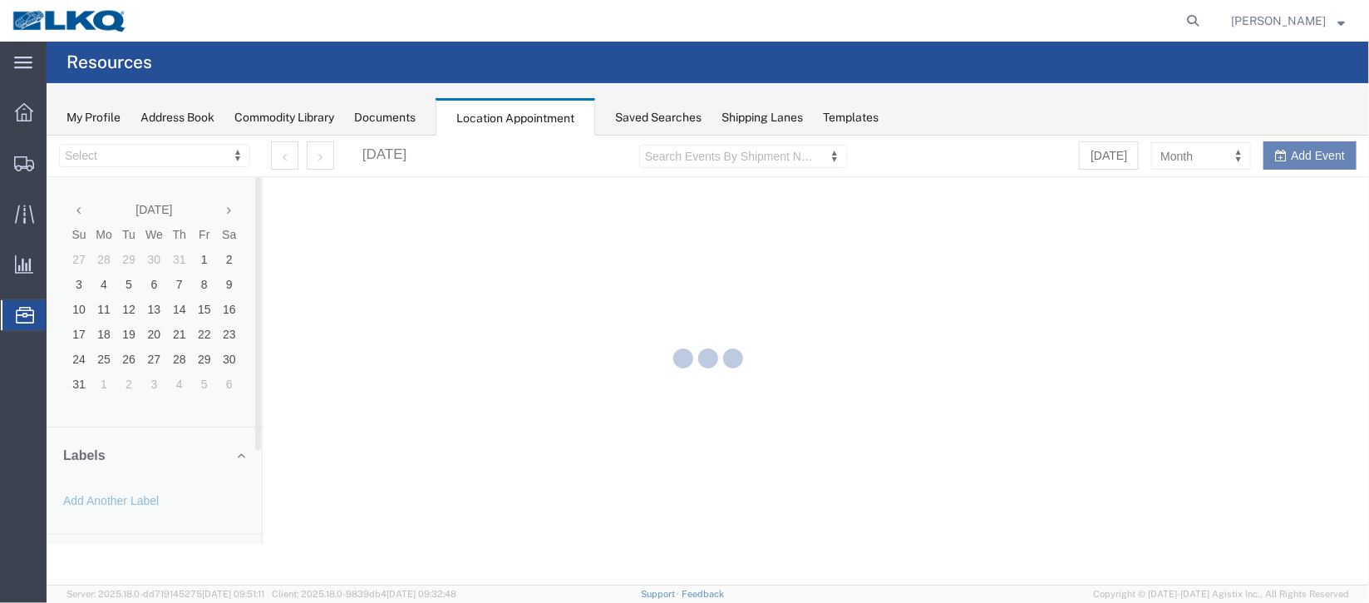
select select "27634"
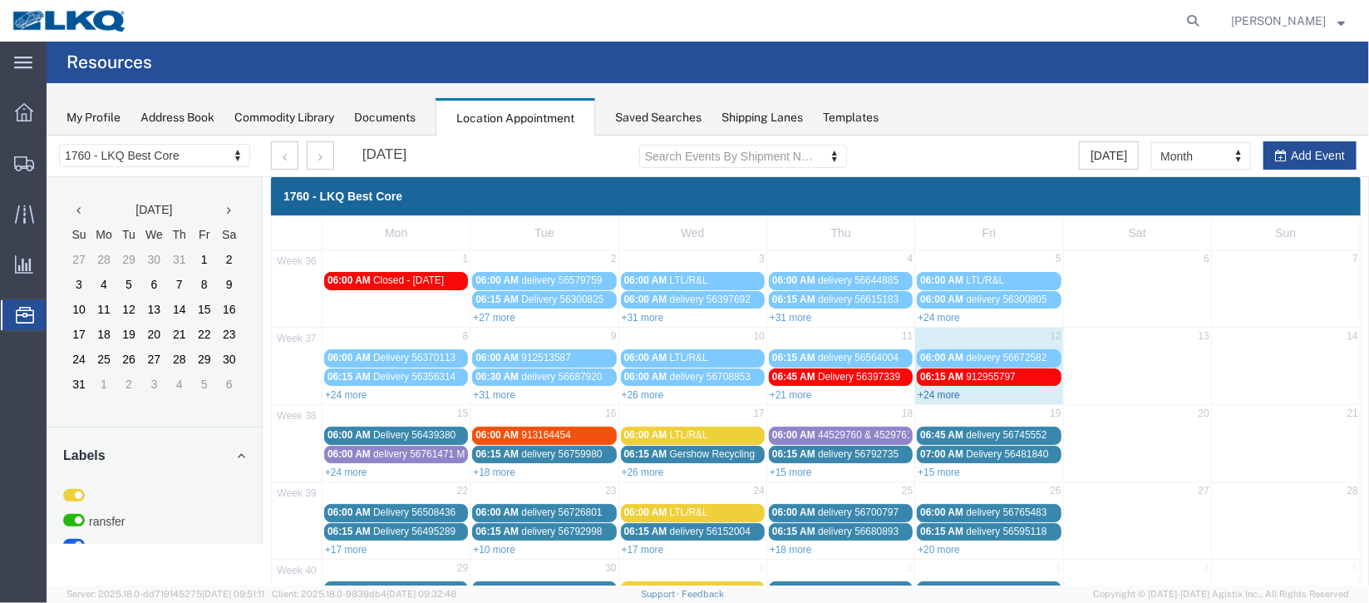
click at [924, 392] on link "+24 more" at bounding box center [938, 394] width 42 height 12
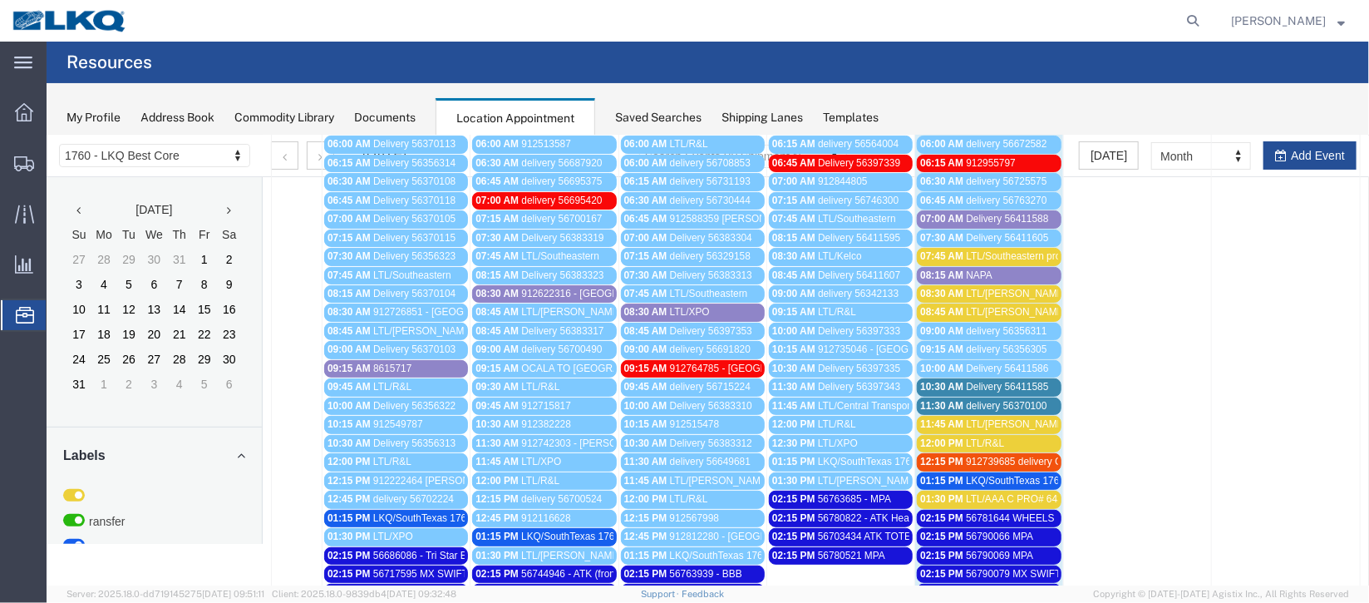
scroll to position [249, 0]
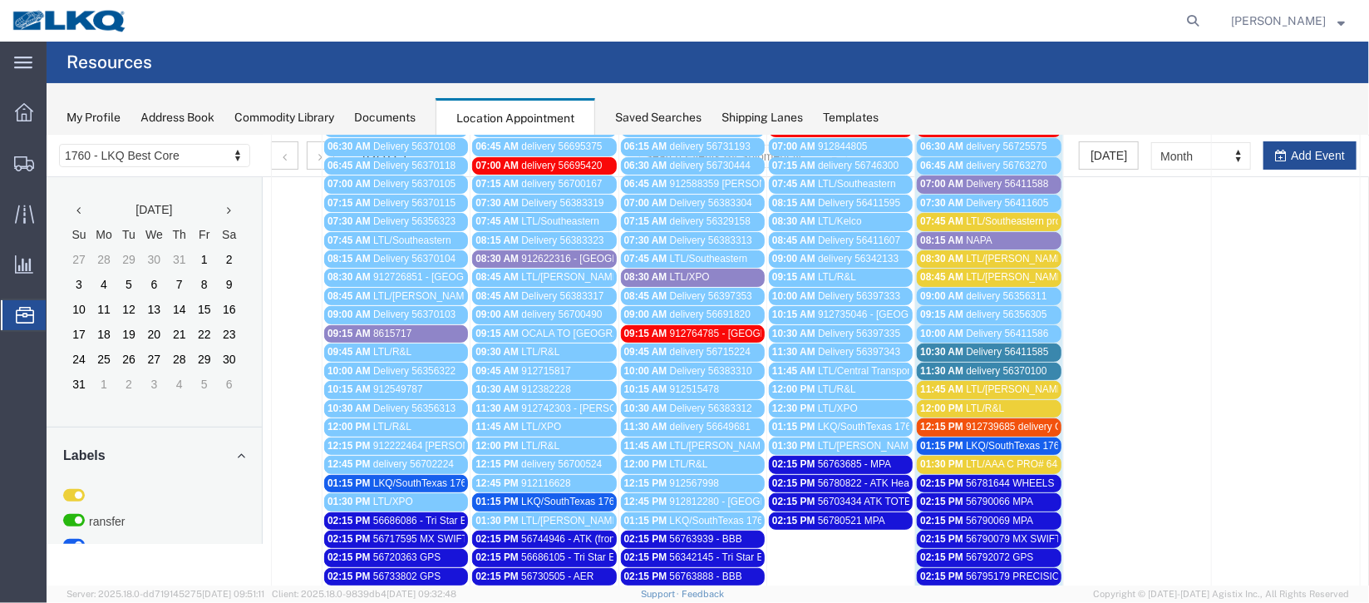
click at [1009, 347] on span "Delivery 56411585" at bounding box center [1006, 351] width 82 height 12
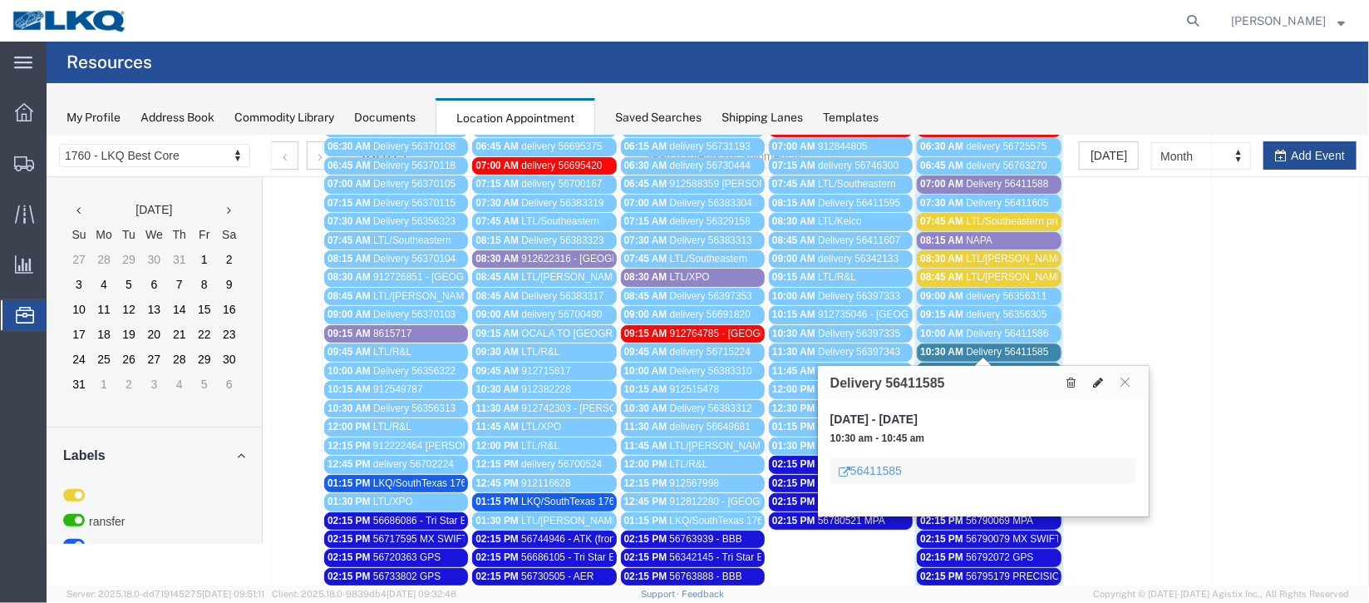
click at [1095, 378] on icon at bounding box center [1097, 382] width 10 height 12
select select "1"
select select
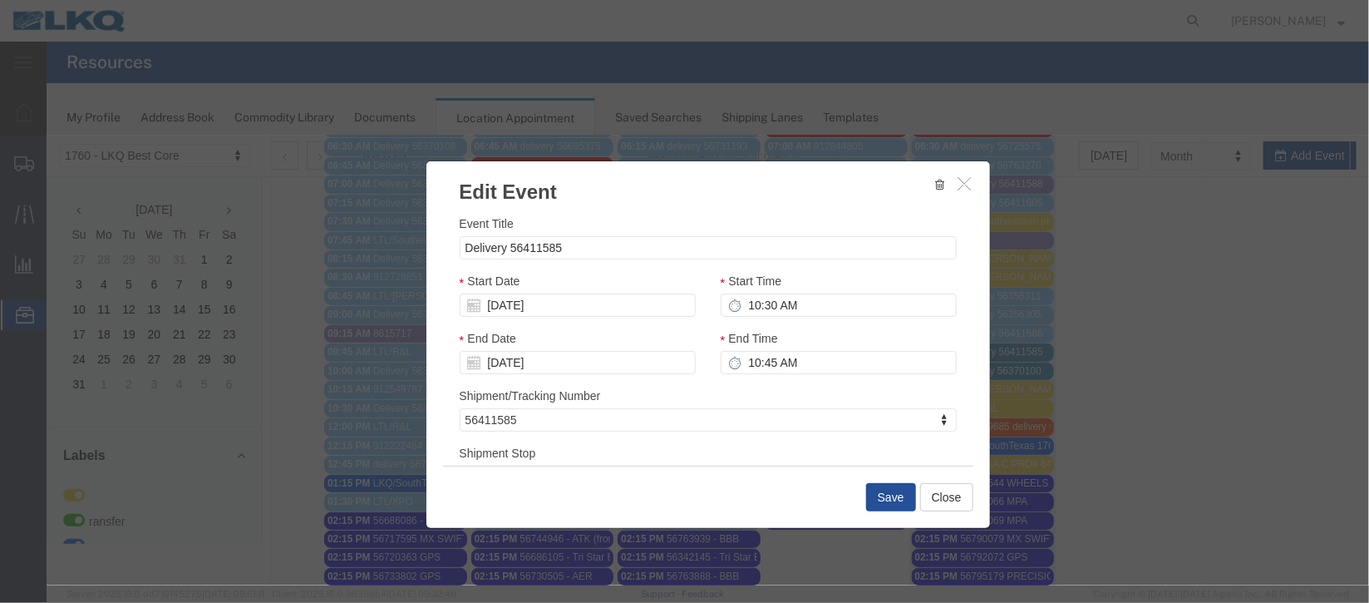
select select
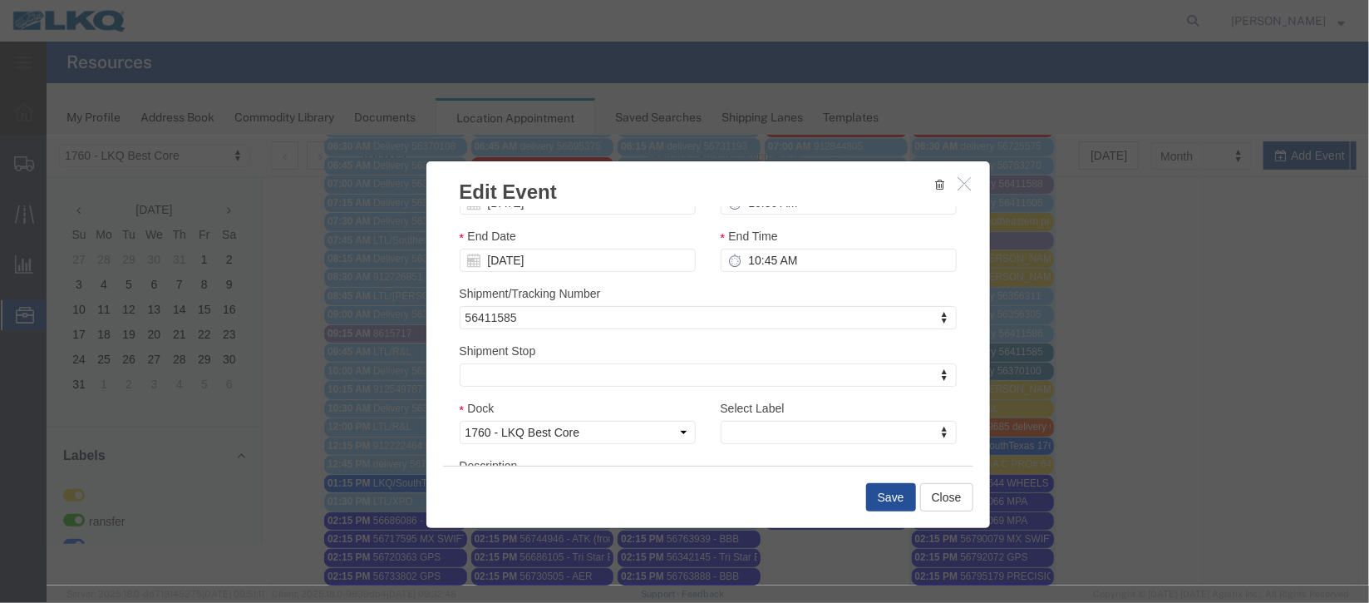
scroll to position [212, 0]
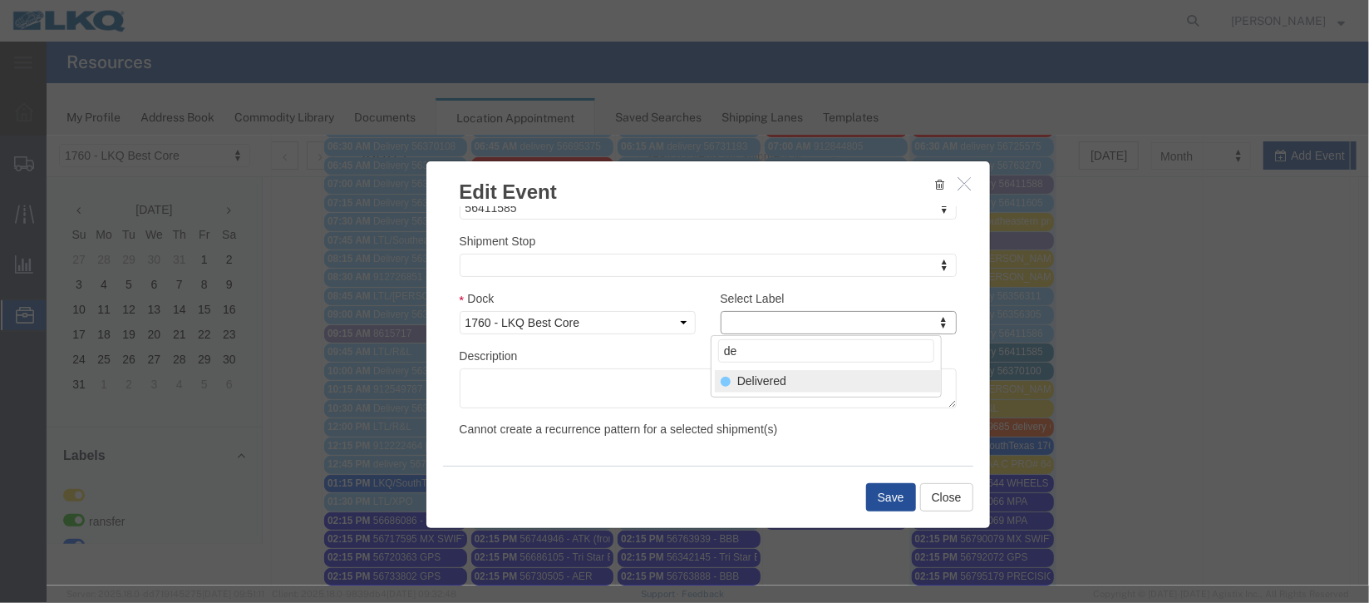
type input "de"
select select "40"
click at [891, 494] on button "Save" at bounding box center [890, 496] width 50 height 28
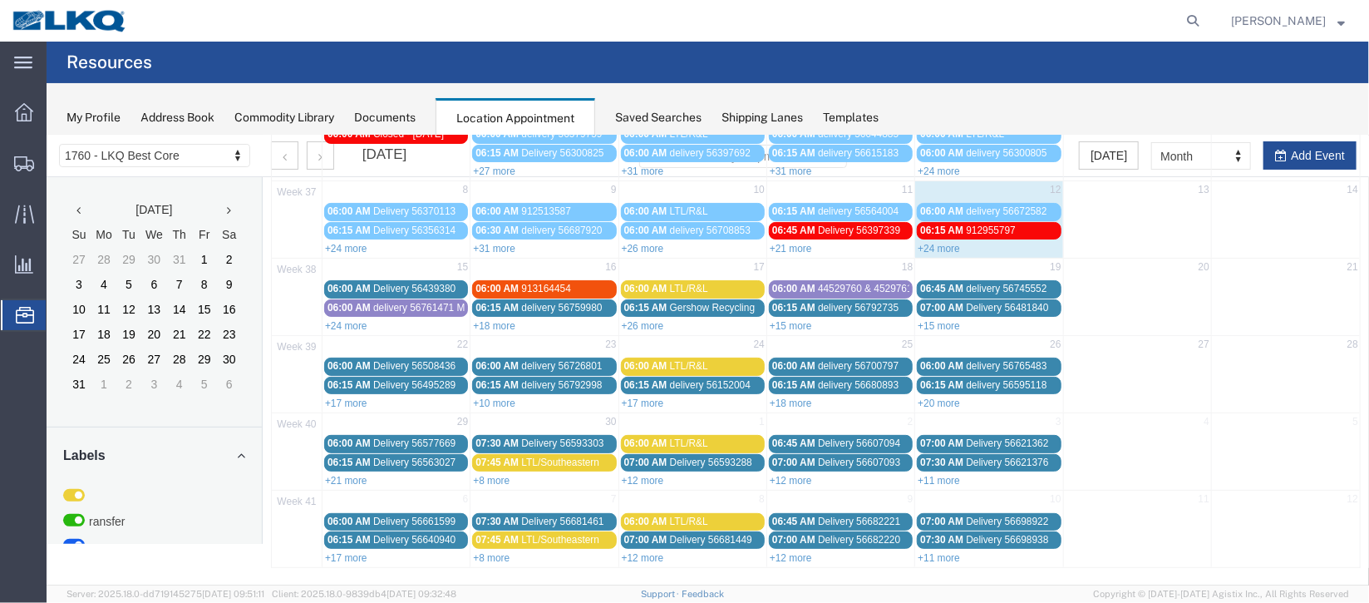
scroll to position [0, 0]
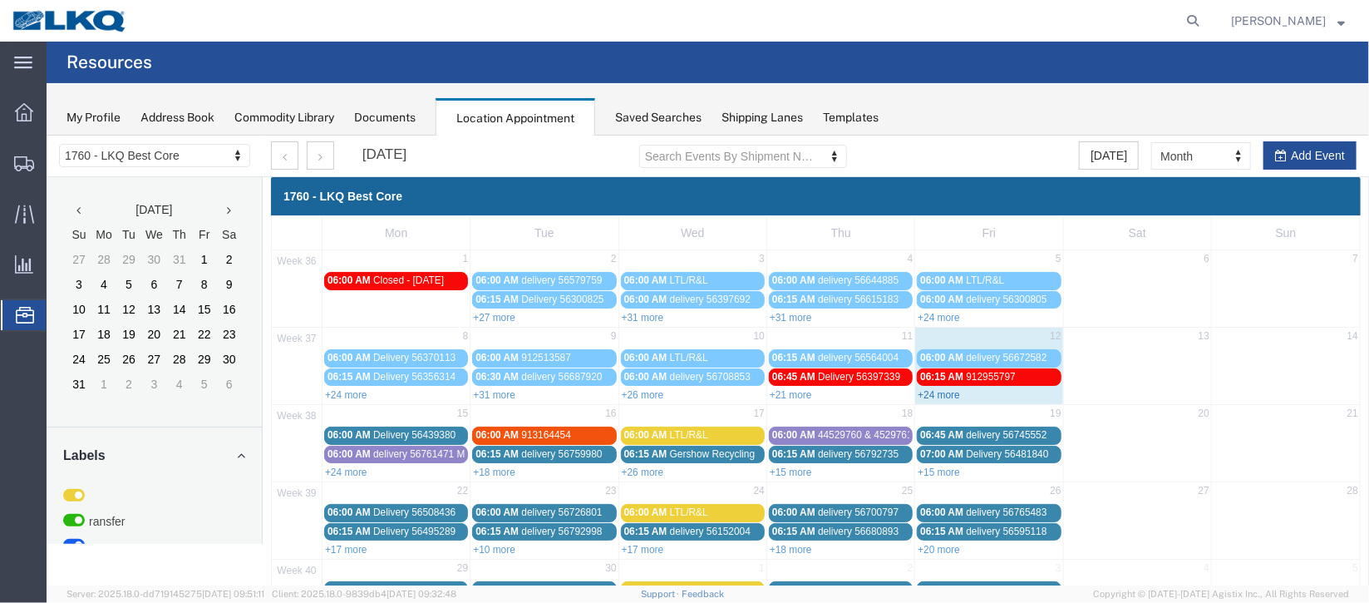
click at [949, 397] on link "+24 more" at bounding box center [938, 394] width 42 height 12
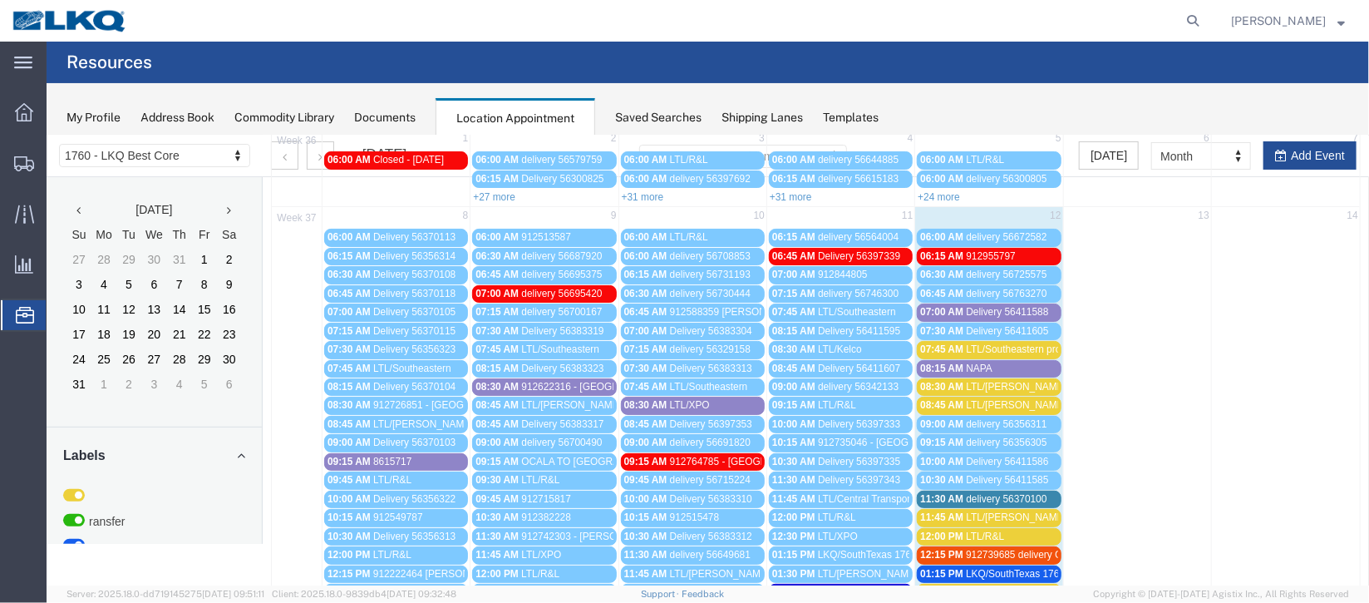
scroll to position [249, 0]
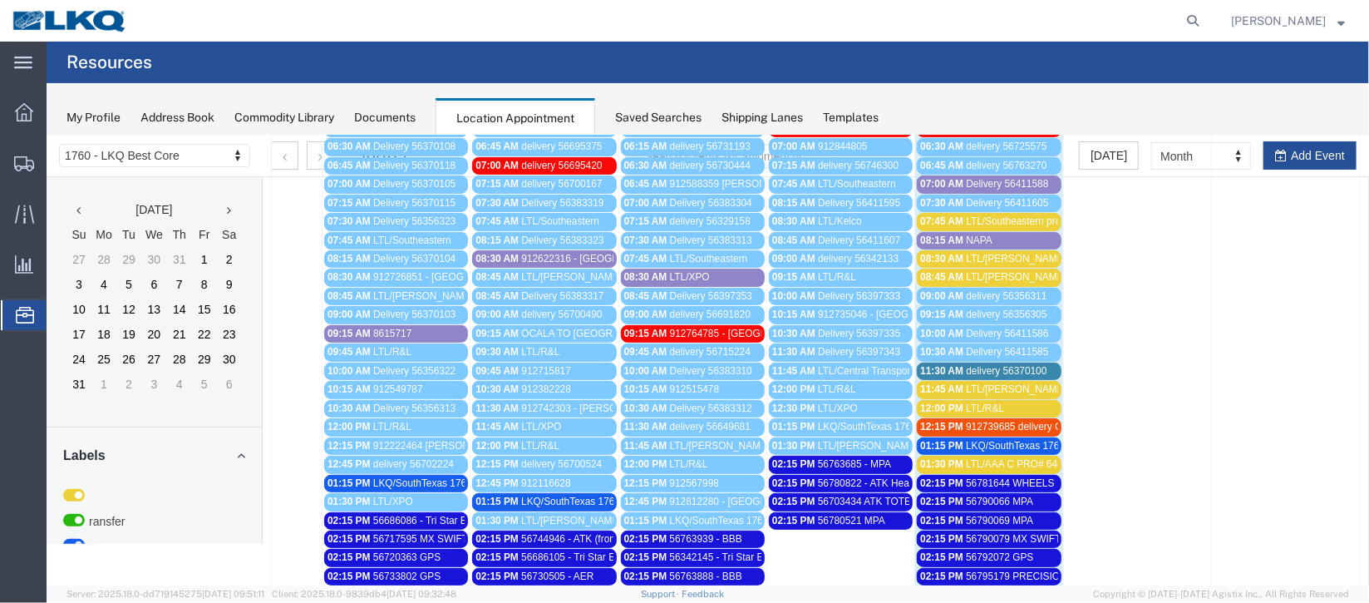
click at [969, 364] on span "delivery 56370100" at bounding box center [1005, 370] width 81 height 12
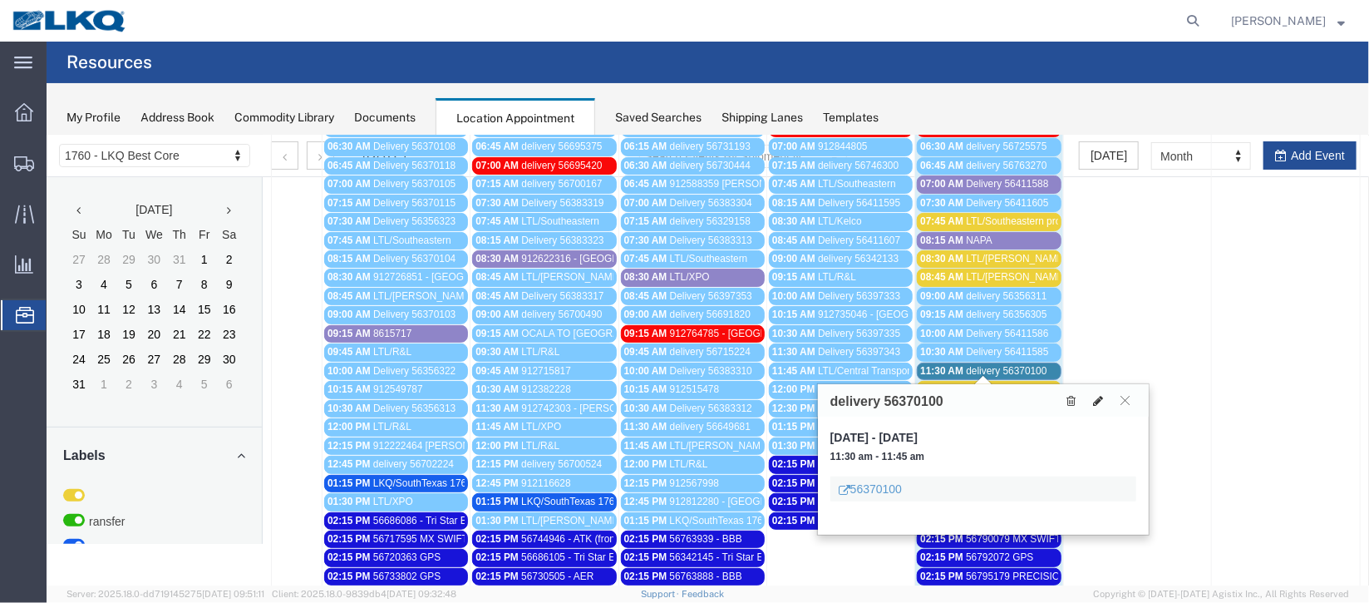
click at [1100, 396] on icon at bounding box center [1097, 400] width 10 height 12
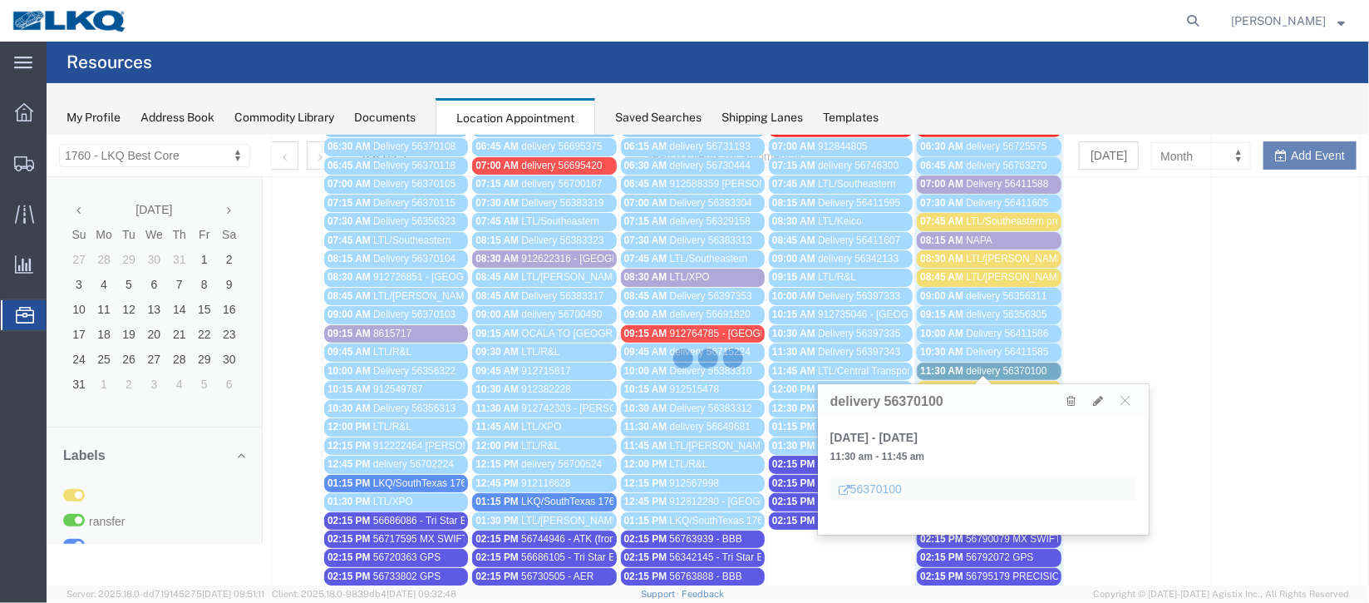
select select "100"
select select "1"
select select
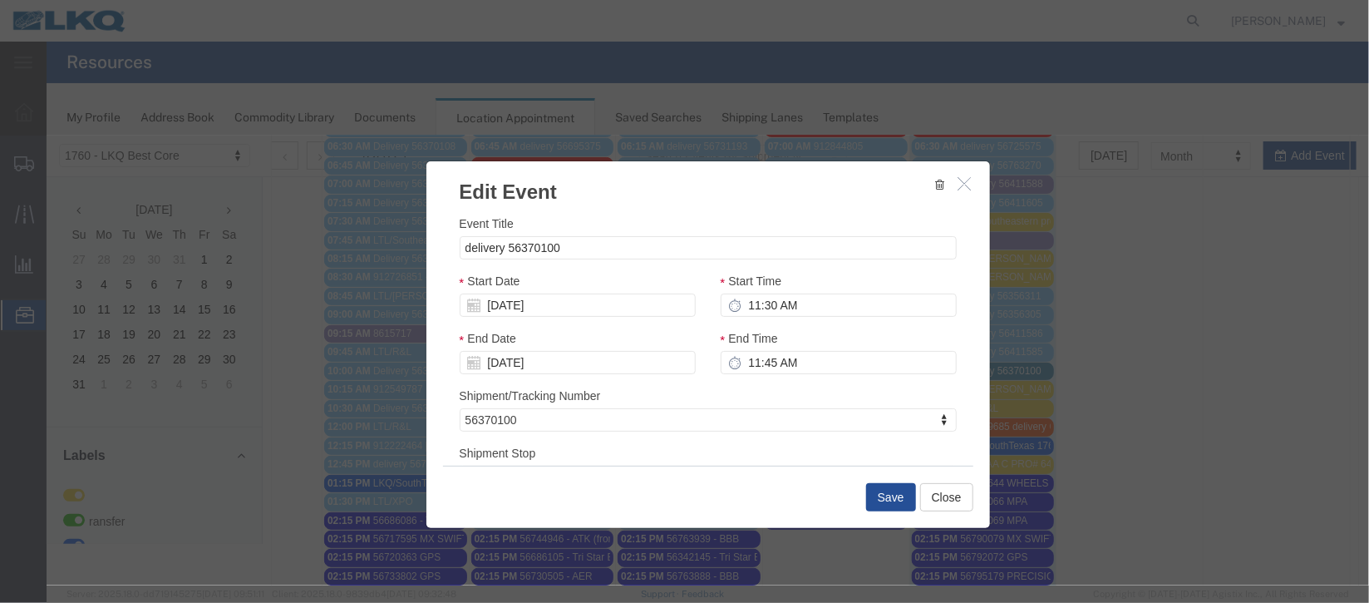
scroll to position [124, 0]
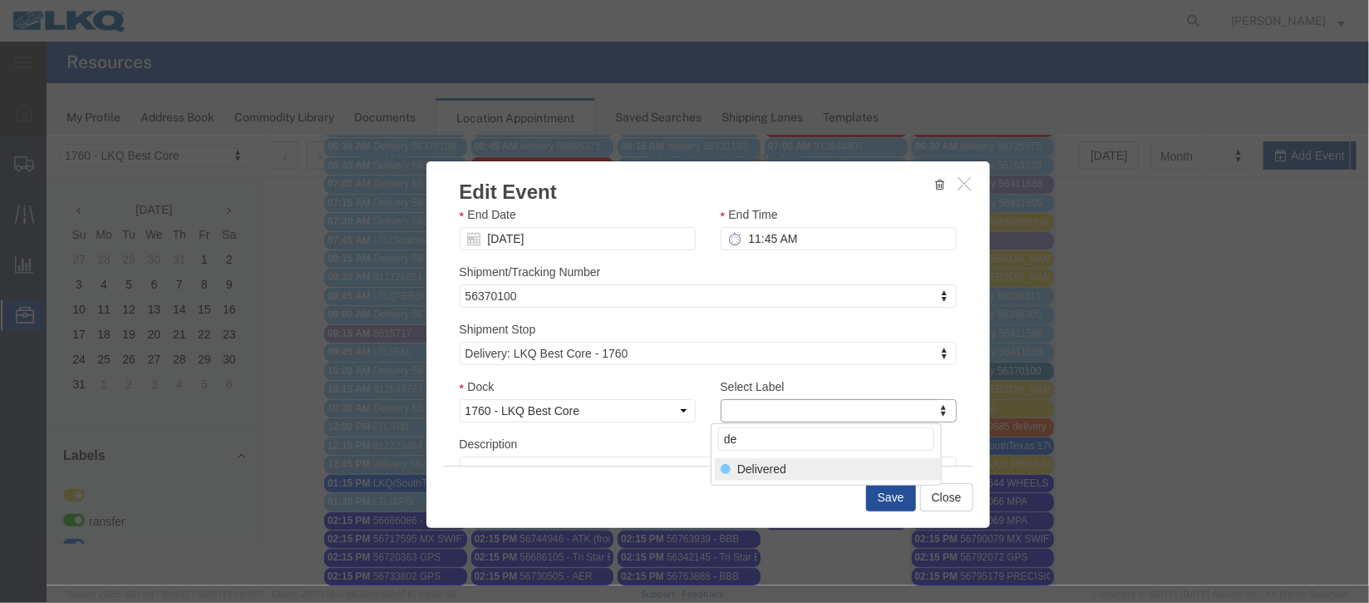
type input "de"
select select "40"
click at [897, 504] on button "Save" at bounding box center [890, 496] width 50 height 28
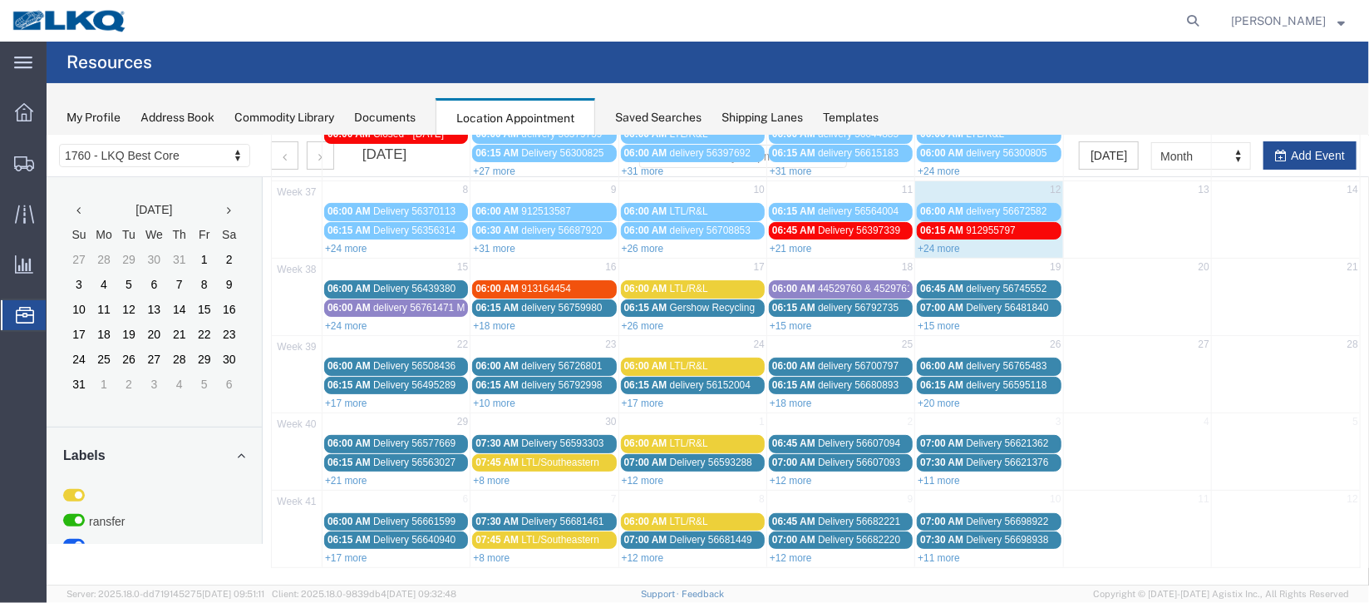
scroll to position [0, 0]
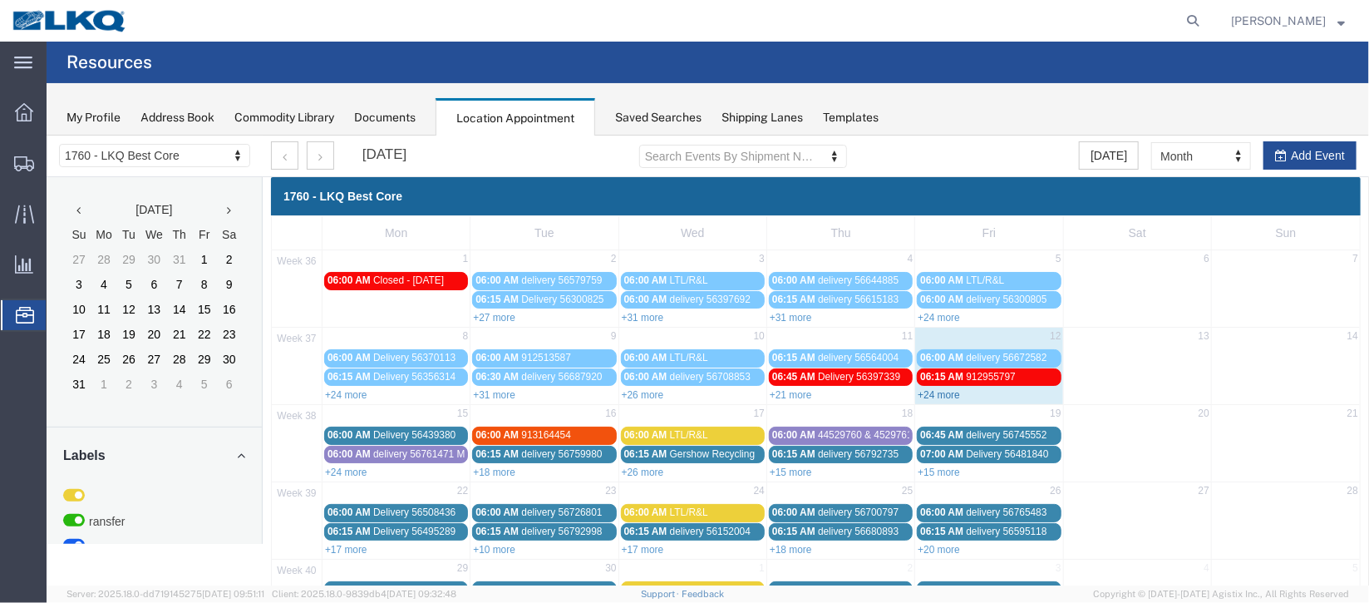
click at [926, 392] on link "+24 more" at bounding box center [938, 394] width 42 height 12
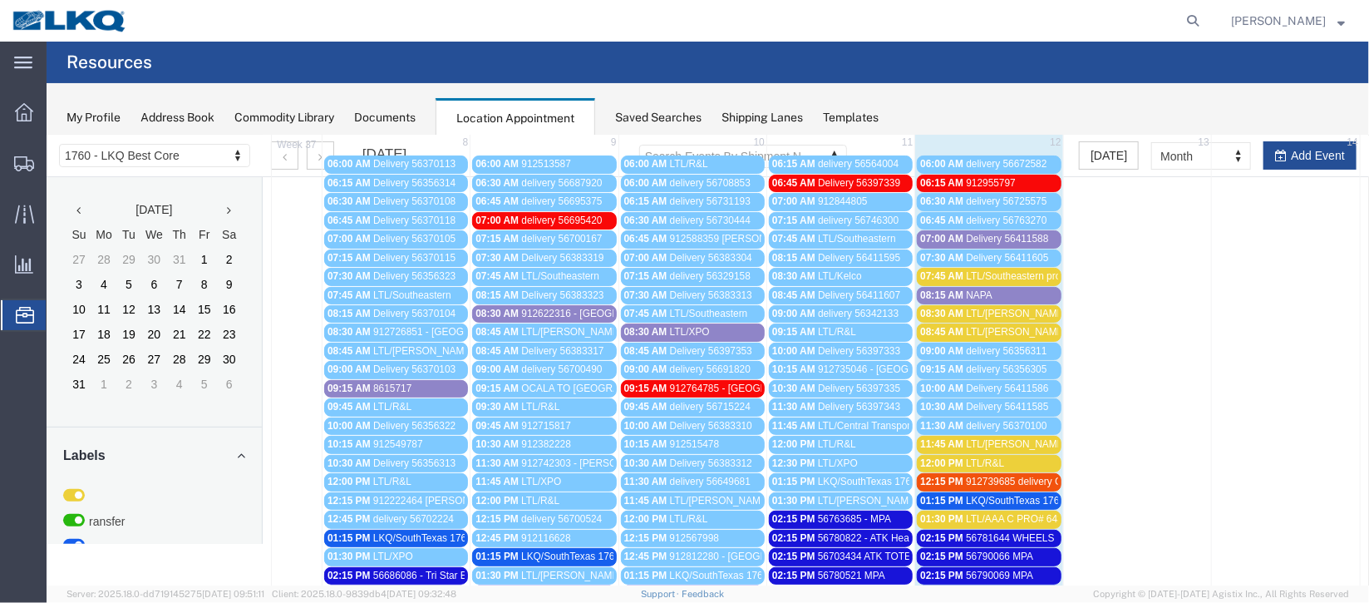
scroll to position [124, 0]
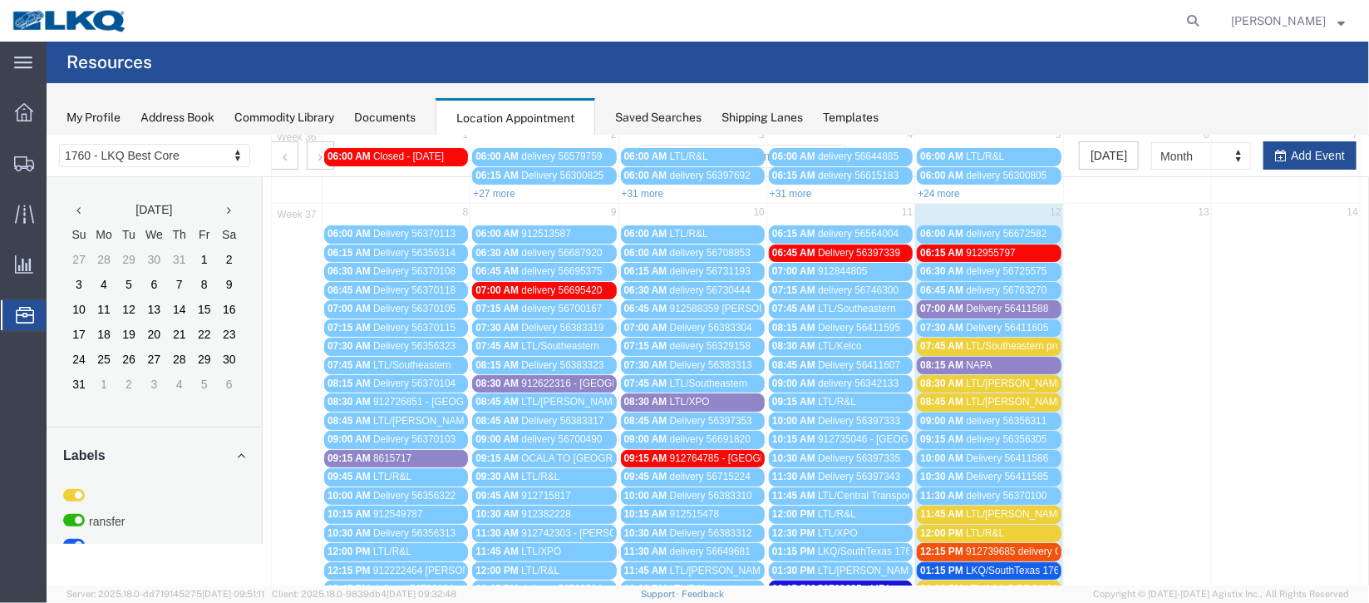
click at [977, 302] on div "07:00 AM Delivery 56411588" at bounding box center [987, 308] width 137 height 12
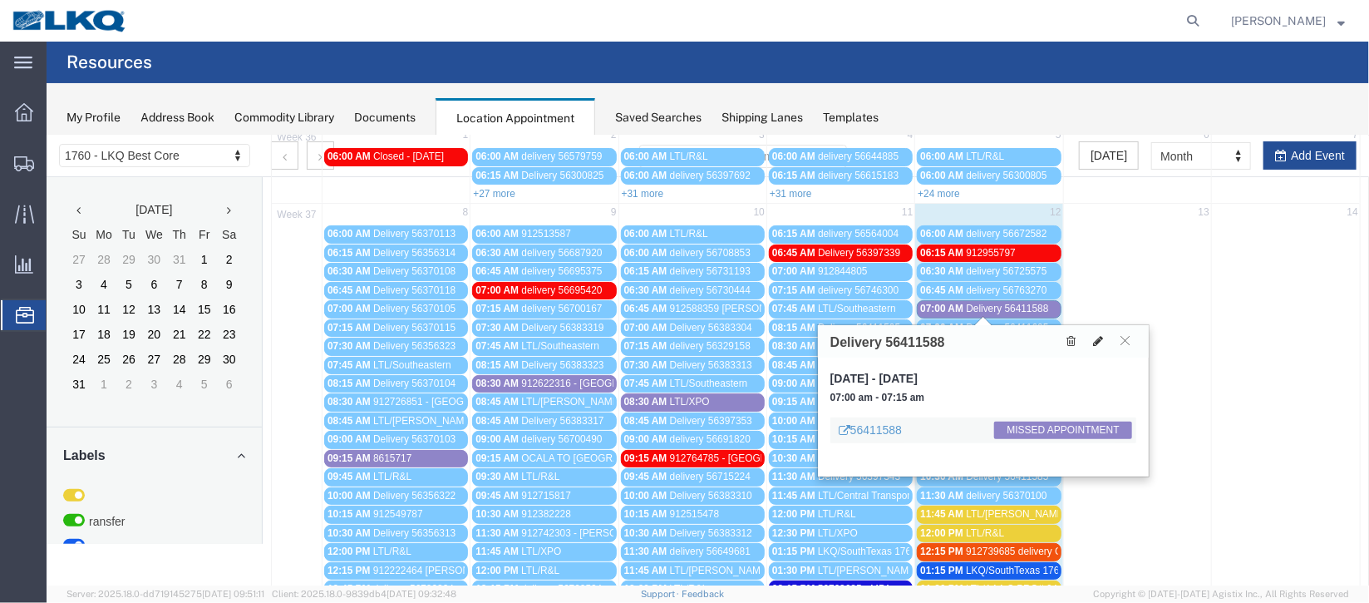
click at [1091, 339] on button at bounding box center [1097, 340] width 23 height 17
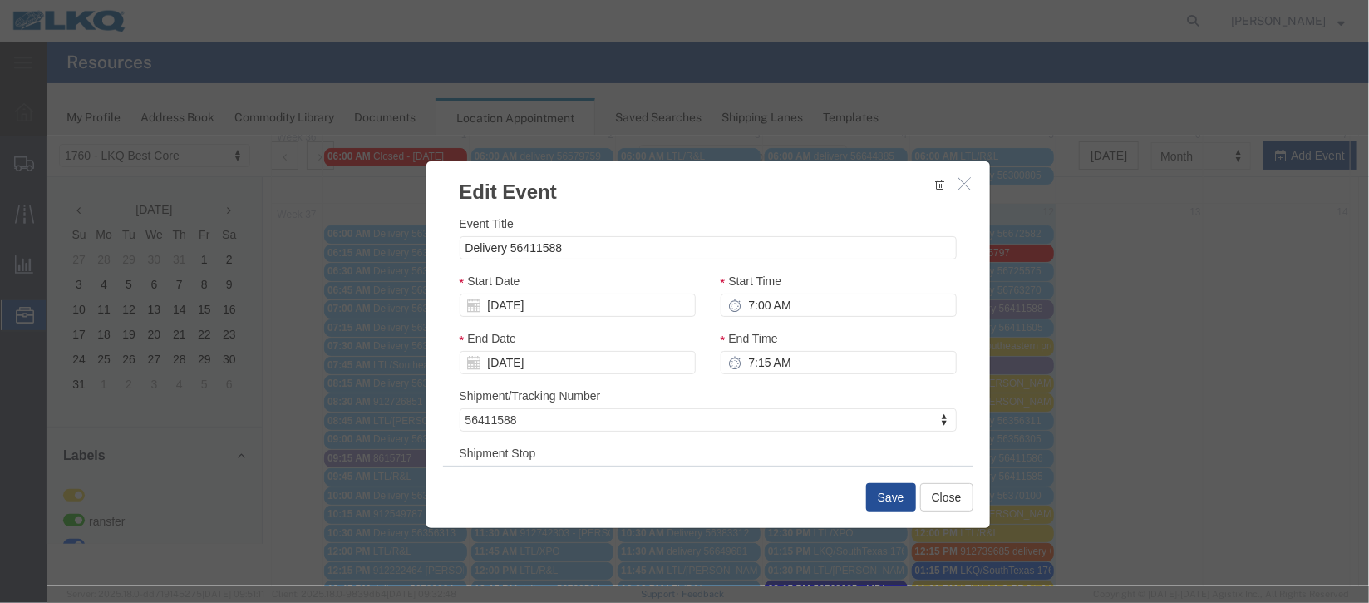
scroll to position [212, 0]
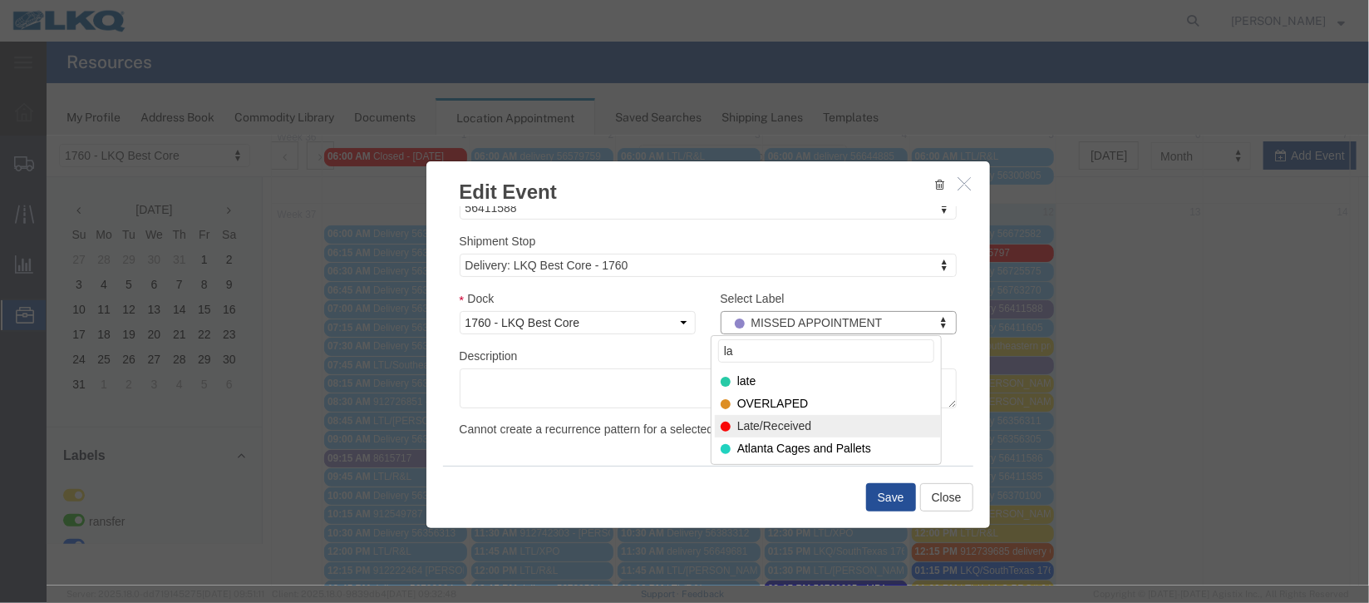
type input "la"
select select "160"
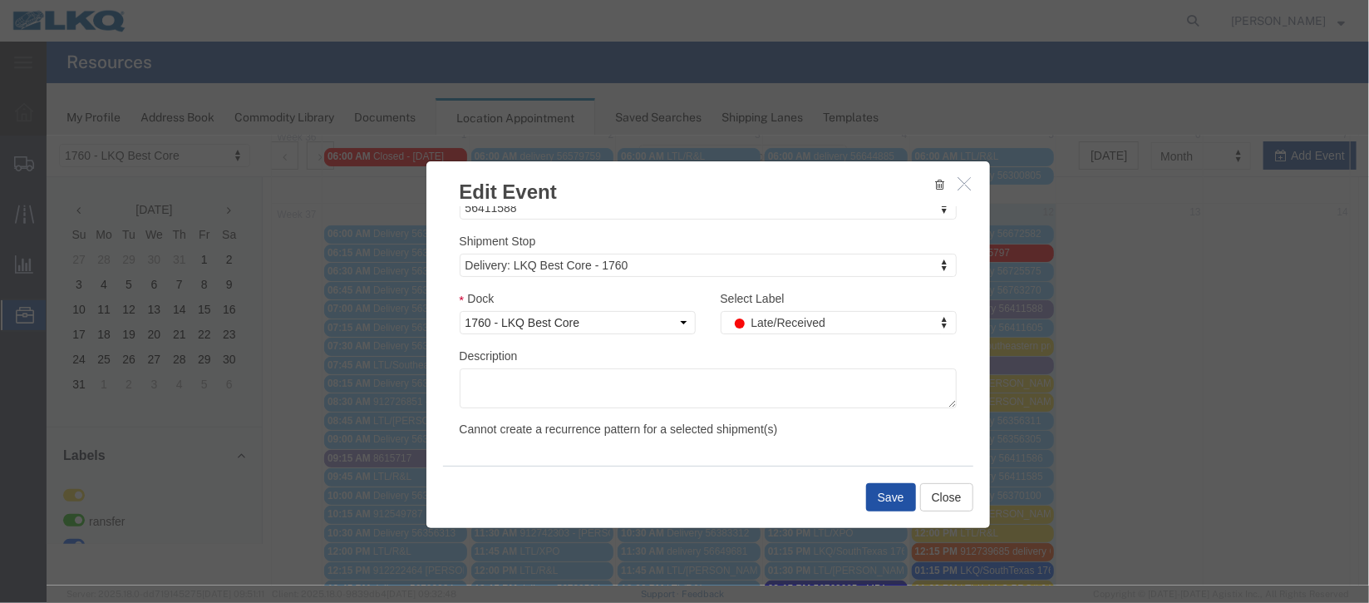
click at [869, 484] on button "Save" at bounding box center [890, 496] width 50 height 28
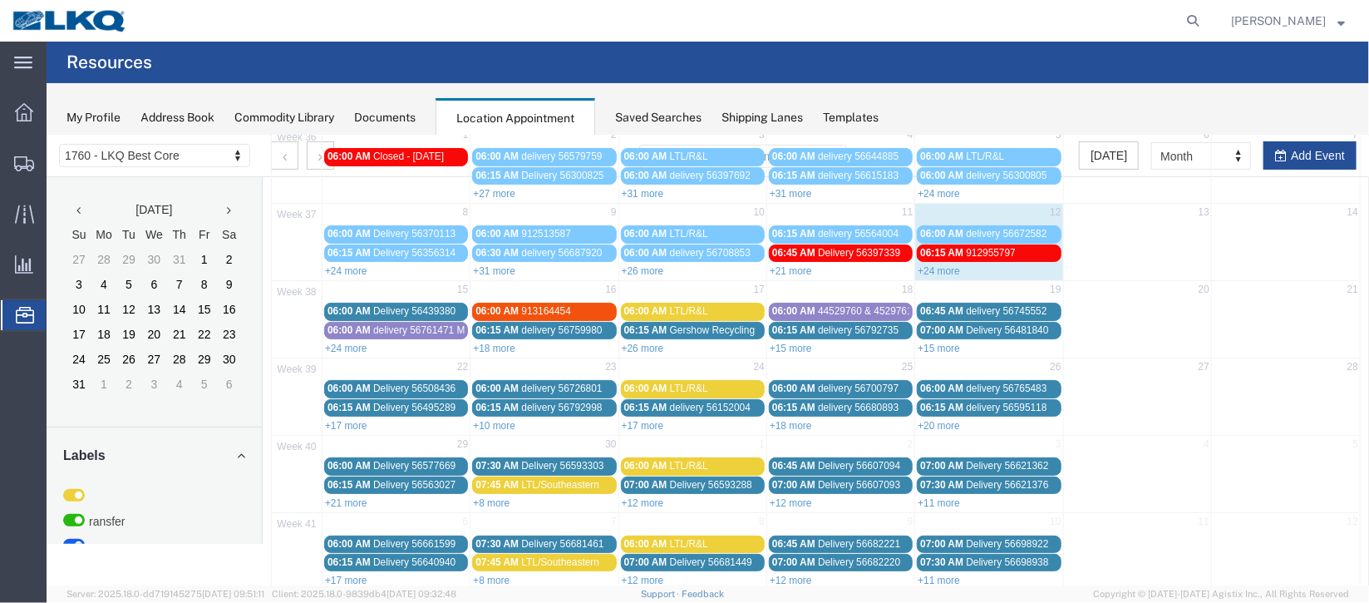
scroll to position [0, 0]
